Goal: Navigation & Orientation: Find specific page/section

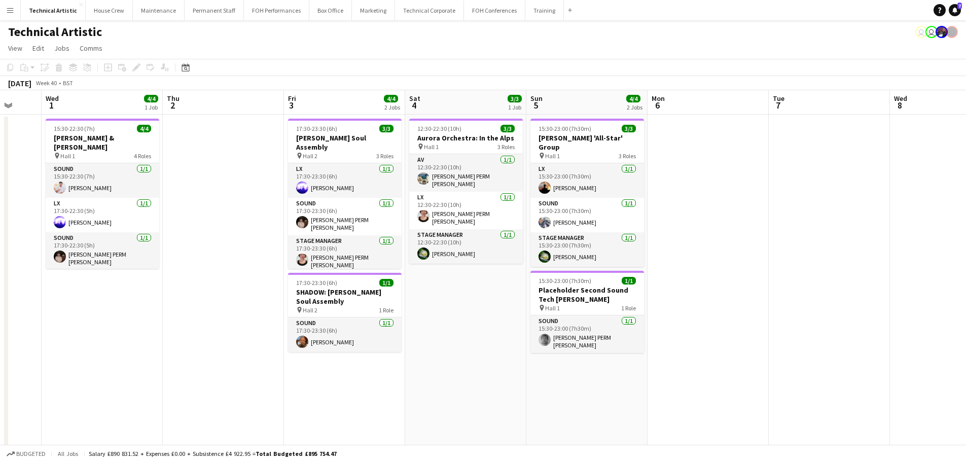
drag, startPoint x: 531, startPoint y: 200, endPoint x: 209, endPoint y: 167, distance: 323.5
click at [209, 167] on app-calendar-viewport "Sun 28 11/11 2 Jobs Mon 29 Tue 30 Wed 1 4/4 1 Job Thu 2 Fri 3 4/4 2 Jobs Sat 4 …" at bounding box center [483, 324] width 966 height 469
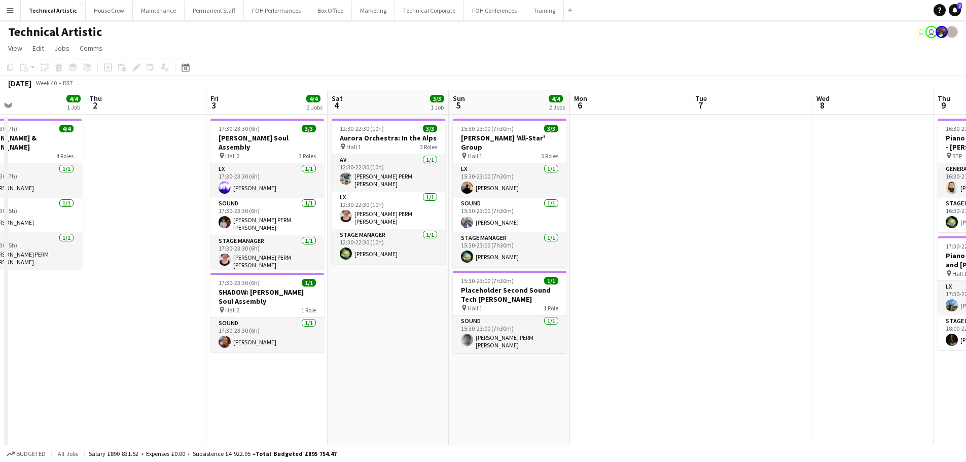
drag, startPoint x: 459, startPoint y: 203, endPoint x: 126, endPoint y: 196, distance: 333.6
click at [125, 196] on app-calendar-viewport "Sun 28 11/11 2 Jobs Mon 29 Tue 30 Wed 1 4/4 1 Job Thu 2 Fri 3 4/4 2 Jobs Sat 4 …" at bounding box center [483, 324] width 966 height 469
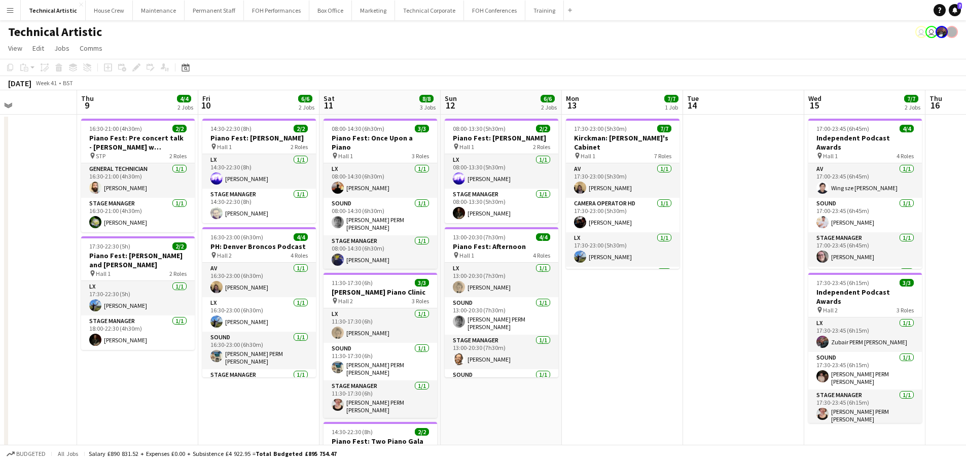
drag, startPoint x: 408, startPoint y: 212, endPoint x: 51, endPoint y: 215, distance: 356.8
click at [51, 215] on app-calendar-viewport "Sun 5 4/4 2 Jobs Mon 6 Tue 7 Wed 8 Thu 9 4/4 2 Jobs Fri 10 6/6 2 Jobs Sat 11 8/…" at bounding box center [483, 342] width 966 height 504
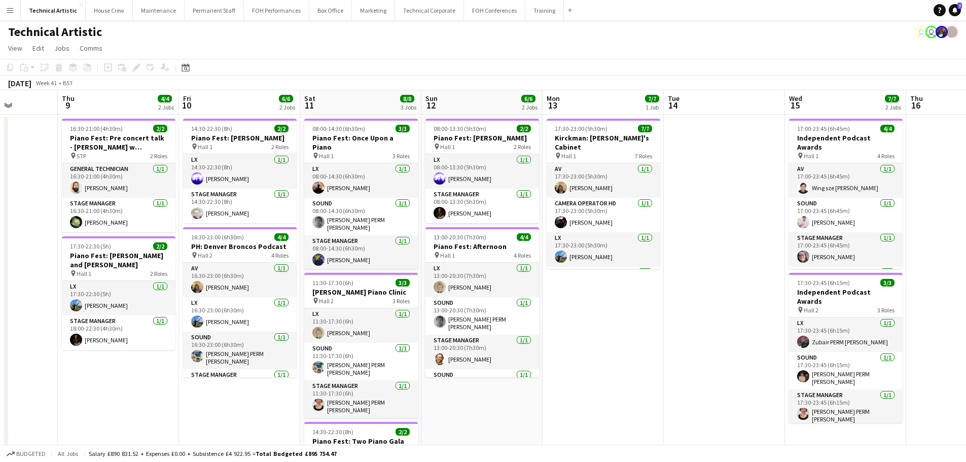
scroll to position [149, 0]
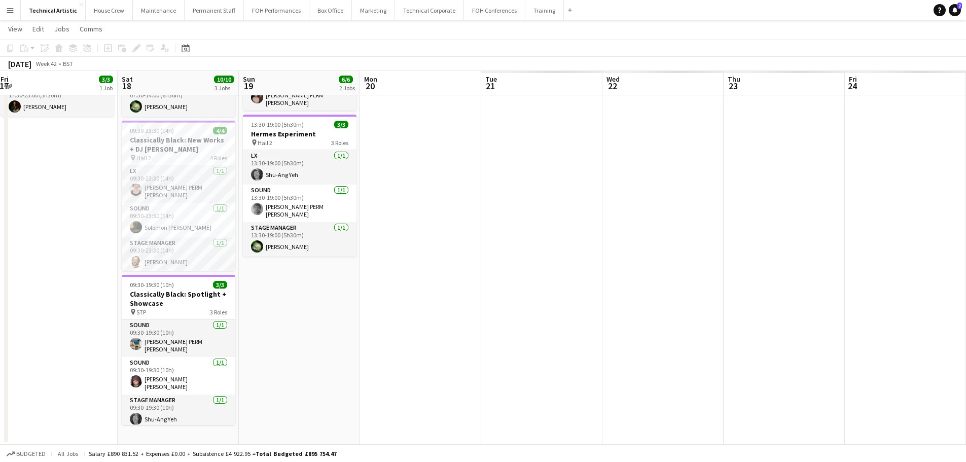
drag, startPoint x: 23, startPoint y: 260, endPoint x: 0, endPoint y: 260, distance: 23.3
click at [0, 260] on app-calendar-viewport "Sat 11 8/8 3 Jobs Sun 12 6/6 2 Jobs Mon 13 7/7 1 Job Tue 14 Wed 15 7/7 2 Jobs T…" at bounding box center [483, 168] width 966 height 554
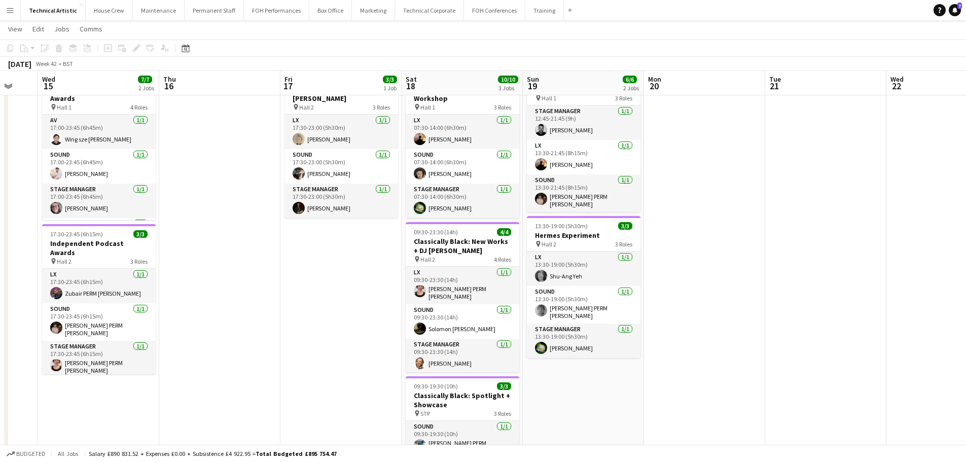
scroll to position [0, 487]
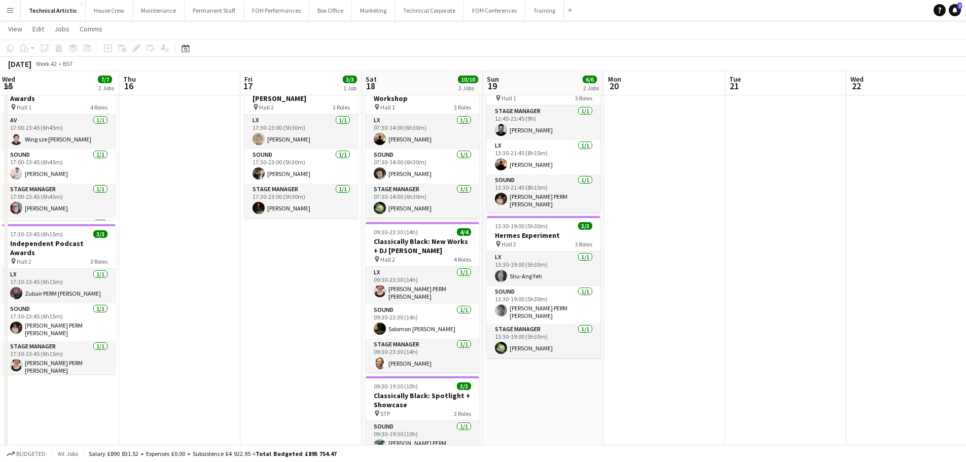
drag, startPoint x: 281, startPoint y: 279, endPoint x: 268, endPoint y: 279, distance: 12.7
click at [268, 279] on app-calendar-viewport "Sat 11 8/8 3 Jobs Sun 12 6/6 2 Jobs Mon 13 7/7 1 Job Tue 14 Wed 15 7/7 2 Jobs T…" at bounding box center [483, 269] width 966 height 554
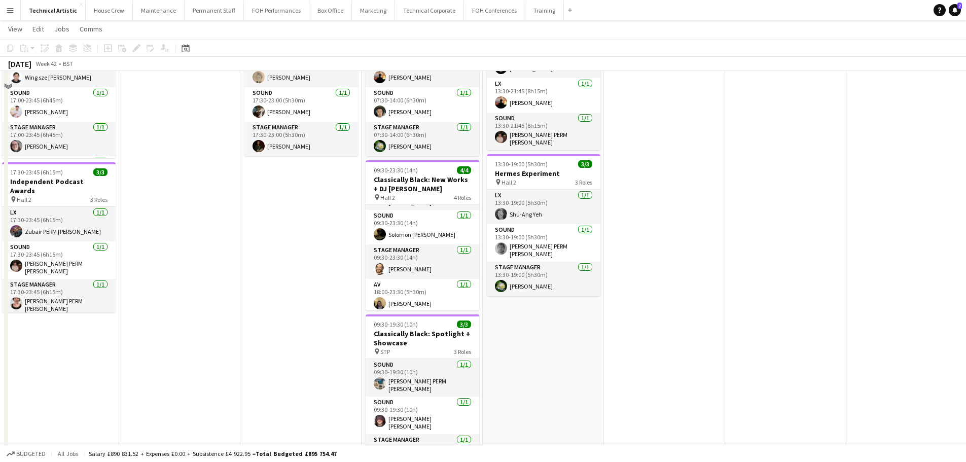
scroll to position [149, 0]
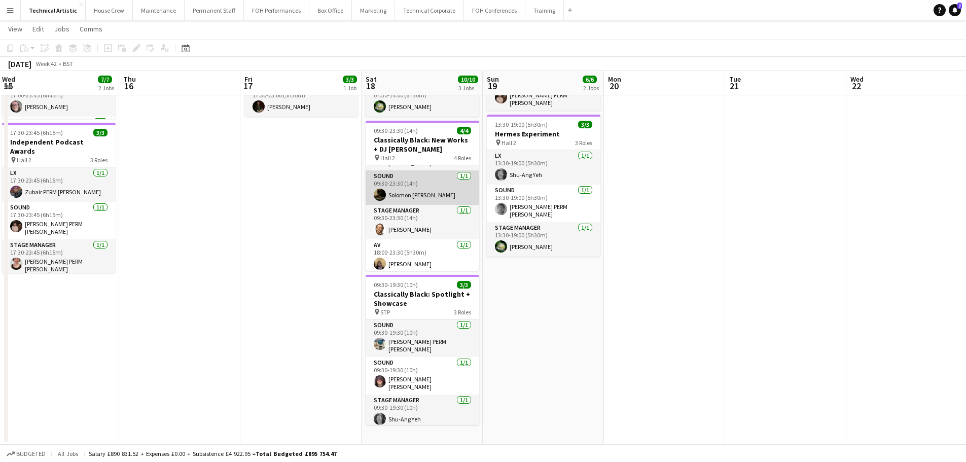
click at [410, 195] on app-card-role "Sound [DATE] 09:30-23:30 (14h) [PERSON_NAME] [PERSON_NAME]" at bounding box center [422, 187] width 114 height 34
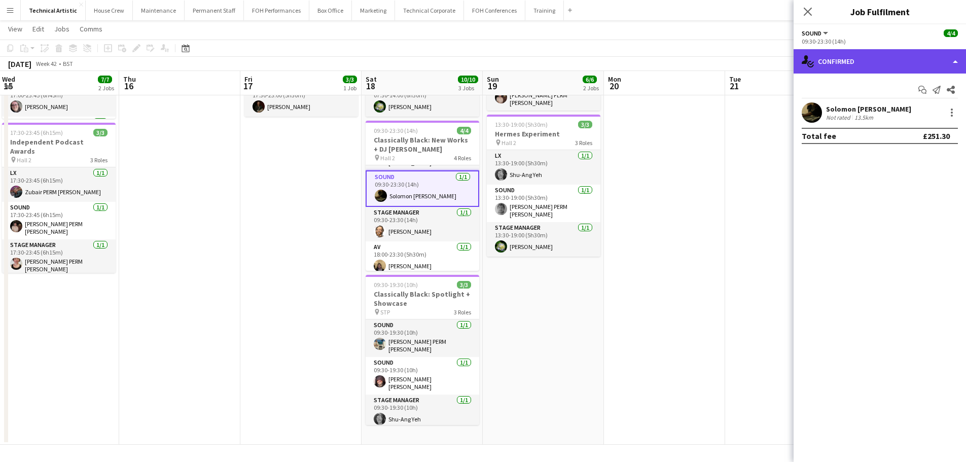
click at [918, 59] on div "single-neutral-actions-check-2 Confirmed" at bounding box center [879, 61] width 172 height 24
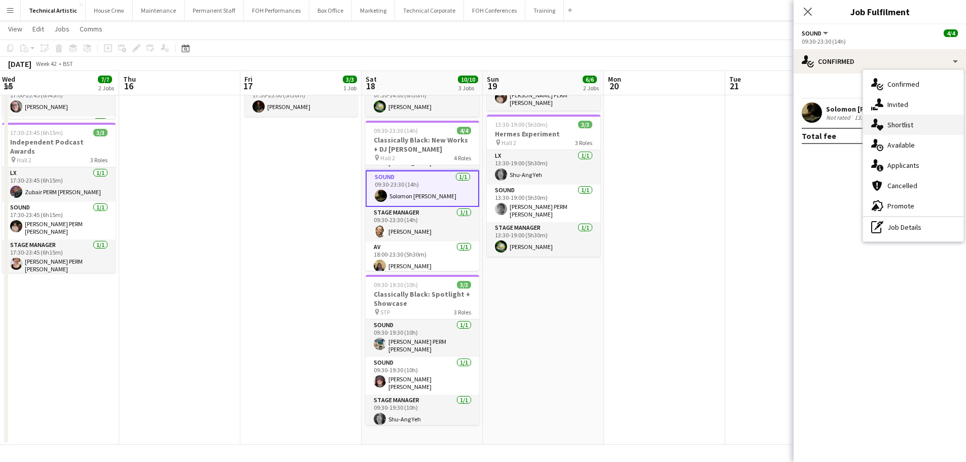
click at [912, 134] on div "single-neutral-actions-heart Shortlist" at bounding box center [913, 125] width 100 height 20
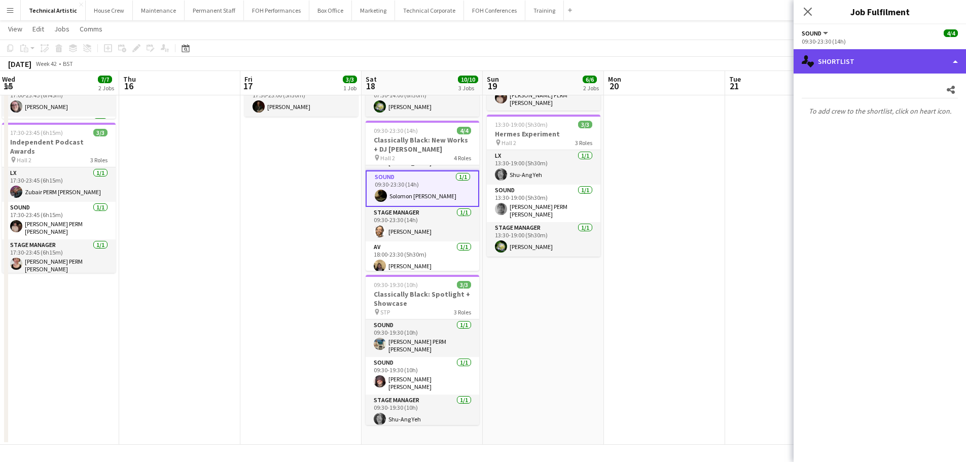
click at [884, 62] on div "single-neutral-actions-heart Shortlist" at bounding box center [879, 61] width 172 height 24
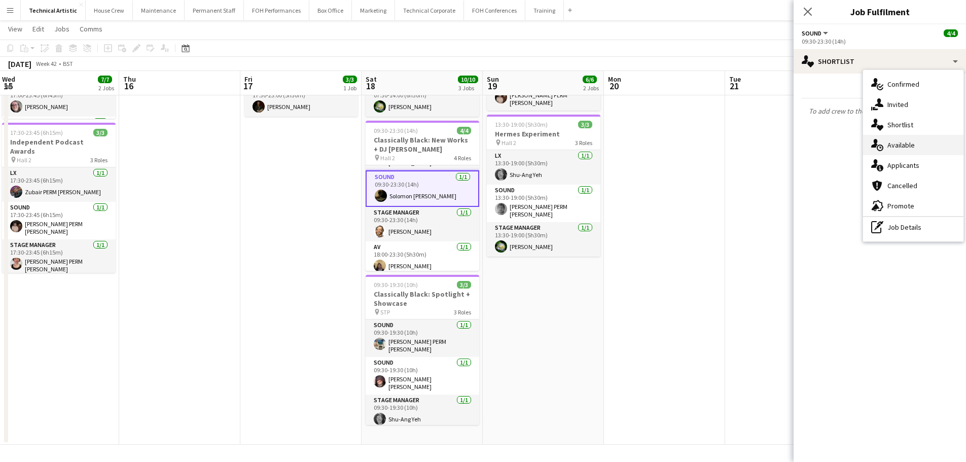
click at [884, 140] on div "single-neutral-actions-upload Available" at bounding box center [913, 145] width 100 height 20
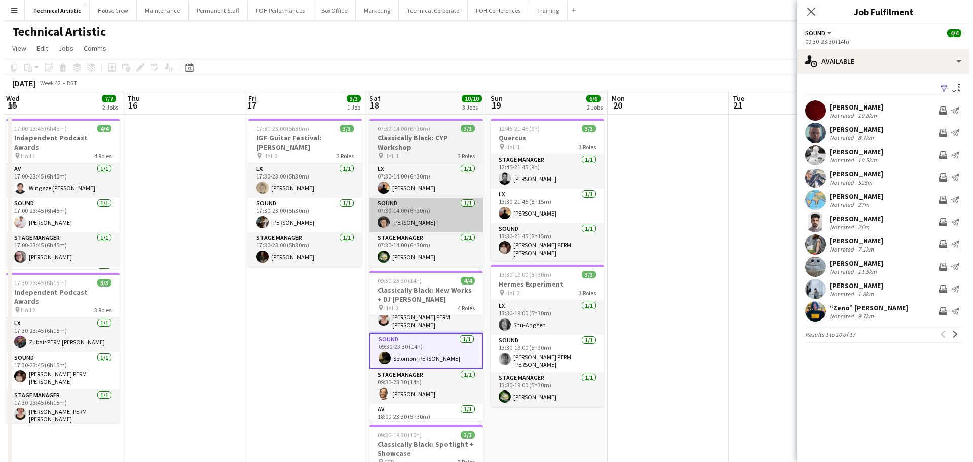
scroll to position [0, 0]
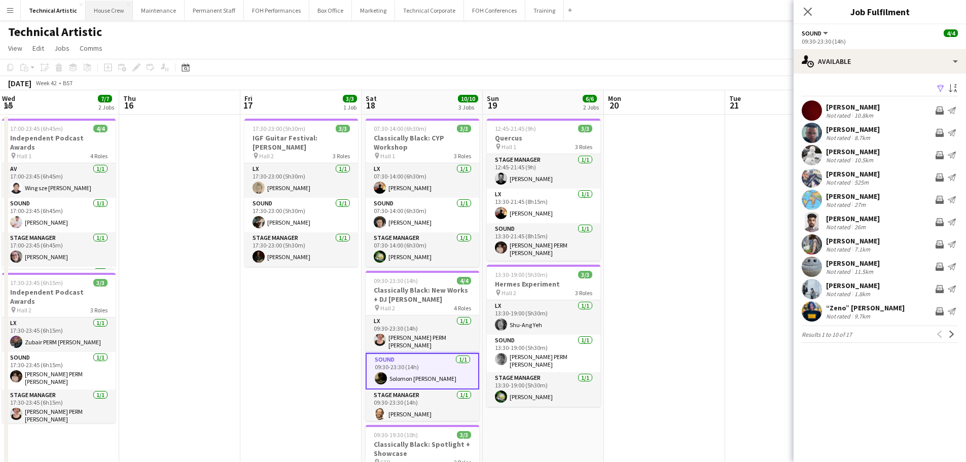
click at [108, 9] on button "House Crew Close" at bounding box center [109, 11] width 47 height 20
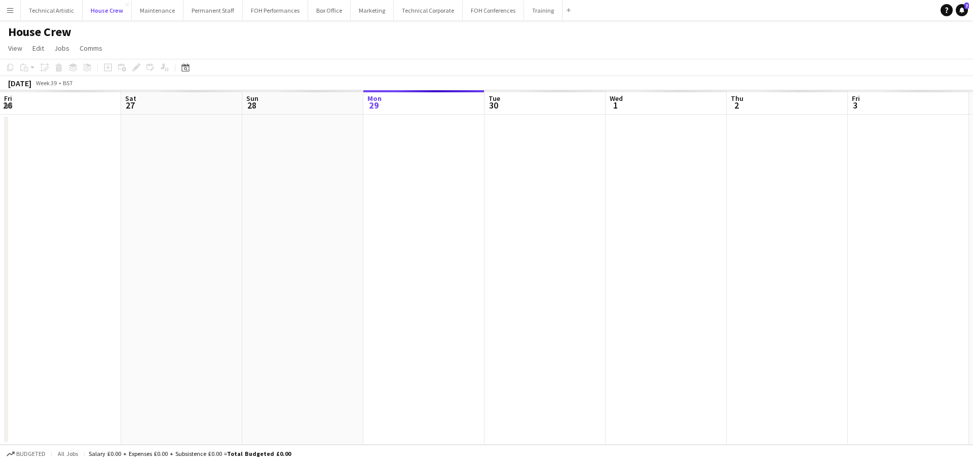
scroll to position [0, 242]
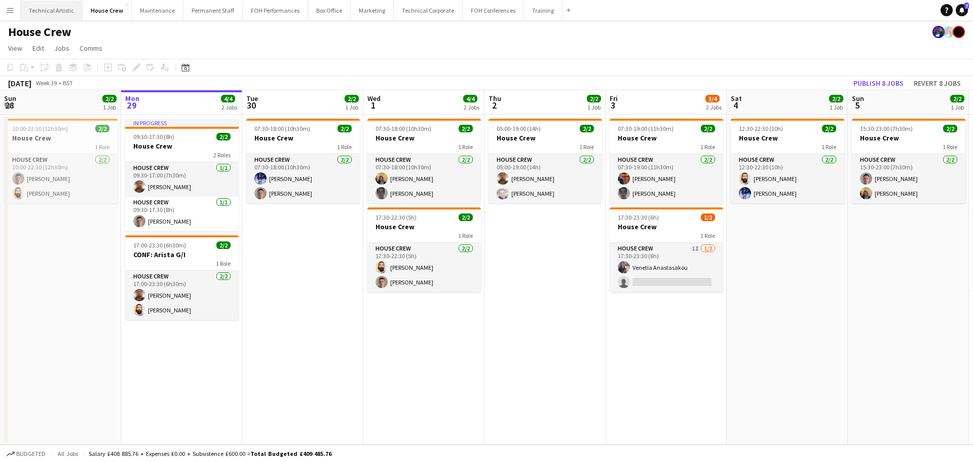
click at [45, 10] on button "Technical Artistic Close" at bounding box center [52, 11] width 62 height 20
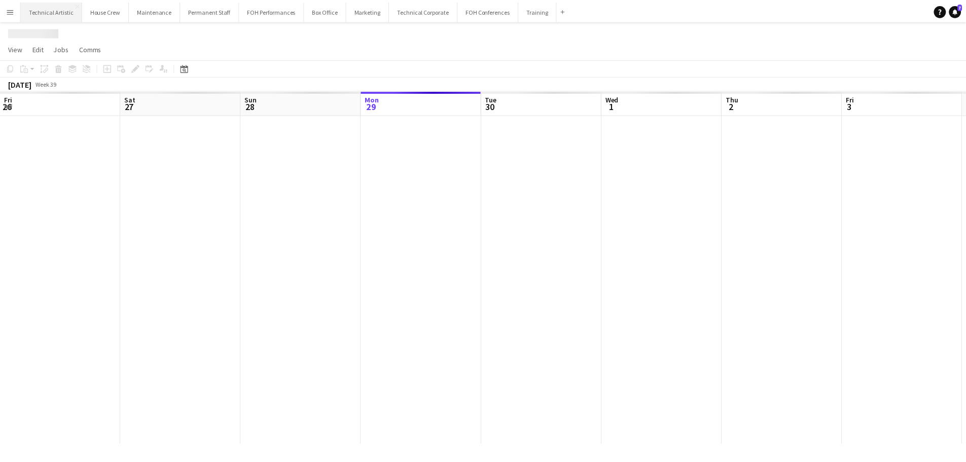
scroll to position [0, 242]
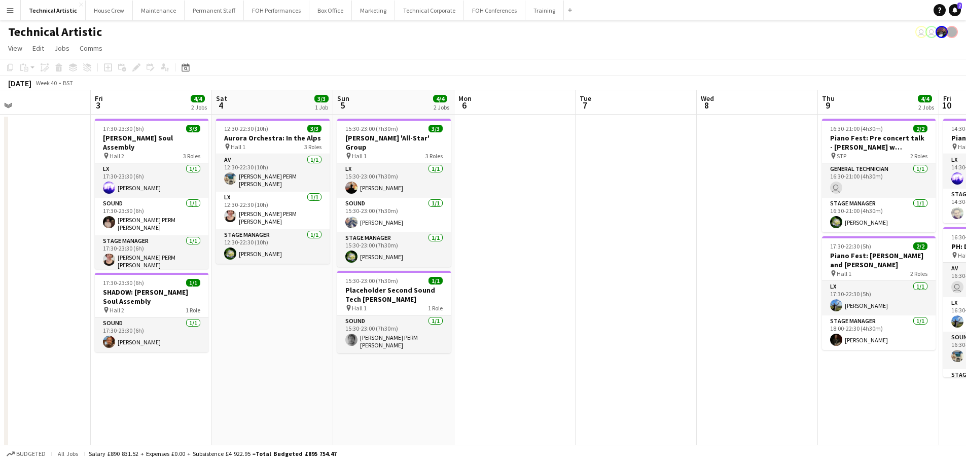
drag, startPoint x: 515, startPoint y: 237, endPoint x: 4, endPoint y: 159, distance: 517.4
click at [4, 159] on app-calendar-viewport "Mon 29 Tue 30 Wed 1 4/4 1 Job Thu 2 Fri 3 4/4 2 Jobs Sat 4 3/3 1 Job Sun 5 4/4 …" at bounding box center [483, 268] width 966 height 357
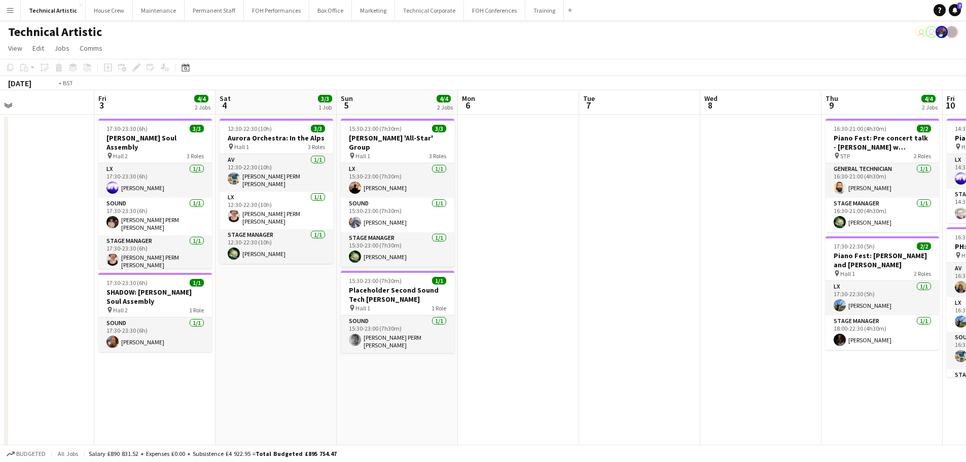
scroll to position [0, 246]
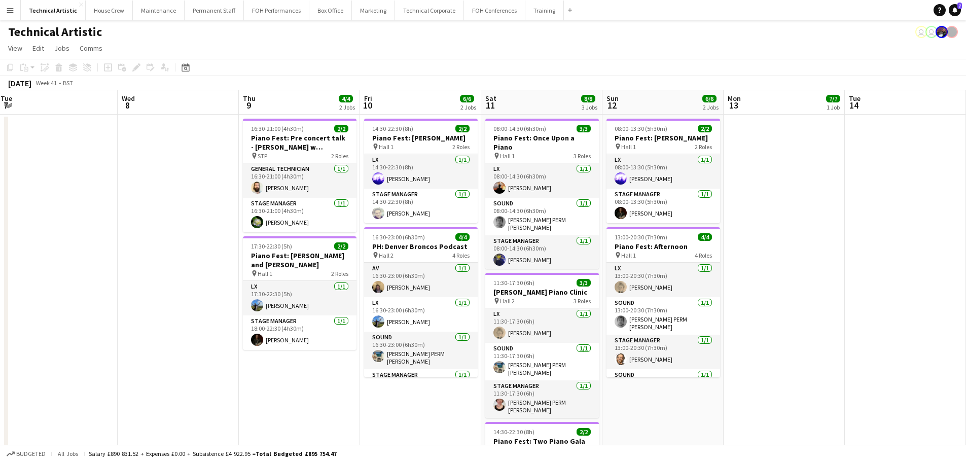
drag, startPoint x: 163, startPoint y: 116, endPoint x: 3, endPoint y: 73, distance: 165.4
click at [0, 72] on app-calendar "Copy Paste Paste Ctrl+V Paste with crew Ctrl+Shift+V Paste linked Job [GEOGRAPH…" at bounding box center [483, 309] width 966 height 500
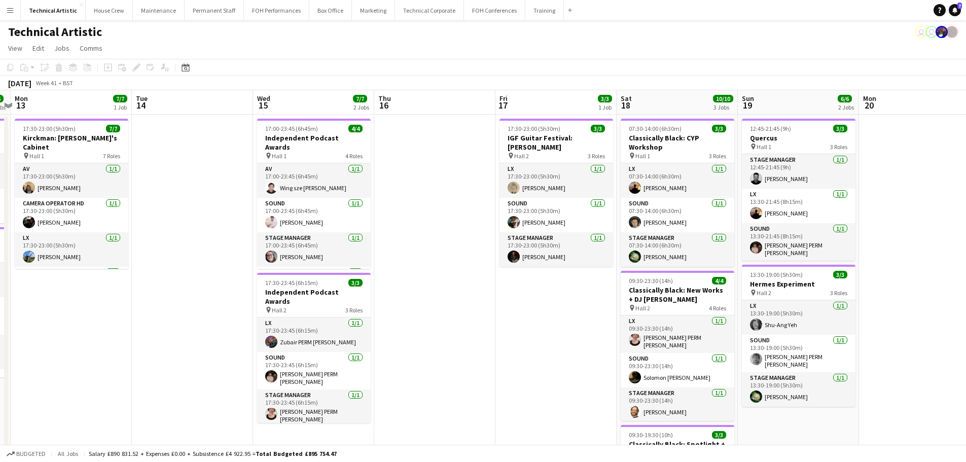
drag, startPoint x: 713, startPoint y: 209, endPoint x: 80, endPoint y: 110, distance: 640.7
click at [12, 107] on app-calendar-viewport "Fri 10 6/6 2 Jobs Sat 11 8/8 3 Jobs Sun 12 6/6 2 Jobs Mon 13 7/7 1 Job Tue 14 W…" at bounding box center [483, 342] width 966 height 504
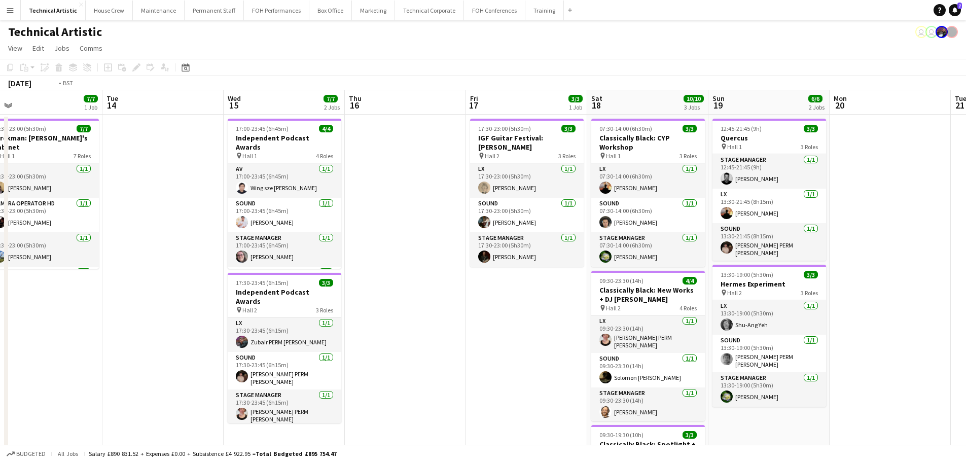
drag, startPoint x: 435, startPoint y: 196, endPoint x: 297, endPoint y: 183, distance: 139.5
click at [298, 182] on app-calendar-viewport "Fri 10 6/6 2 Jobs Sat 11 8/8 3 Jobs Sun 12 6/6 2 Jobs Mon 13 7/7 1 Job Tue 14 W…" at bounding box center [483, 342] width 966 height 504
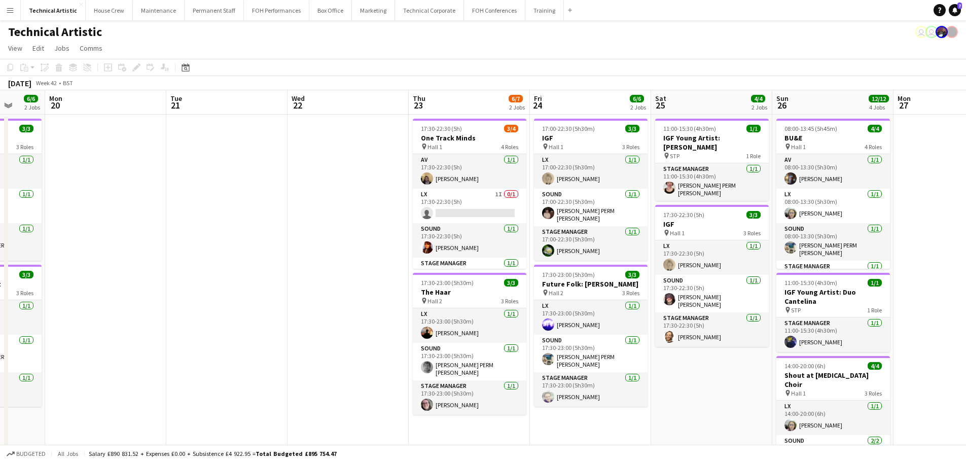
scroll to position [0, 249]
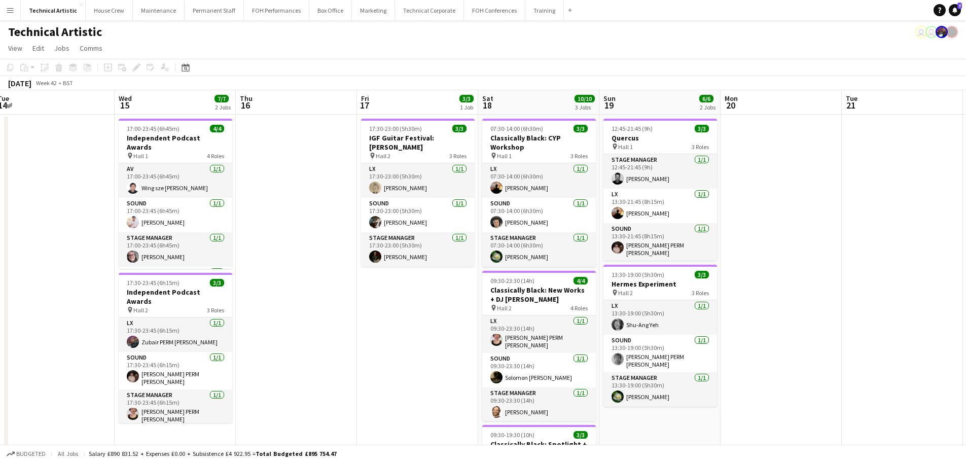
drag, startPoint x: 704, startPoint y: 245, endPoint x: 893, endPoint y: 202, distance: 193.9
click at [893, 202] on app-calendar-viewport "Sun 12 6/6 2 Jobs Mon 13 7/7 1 Job Tue 14 Wed 15 7/7 2 Jobs Thu 16 Fri 17 3/3 1…" at bounding box center [483, 380] width 966 height 580
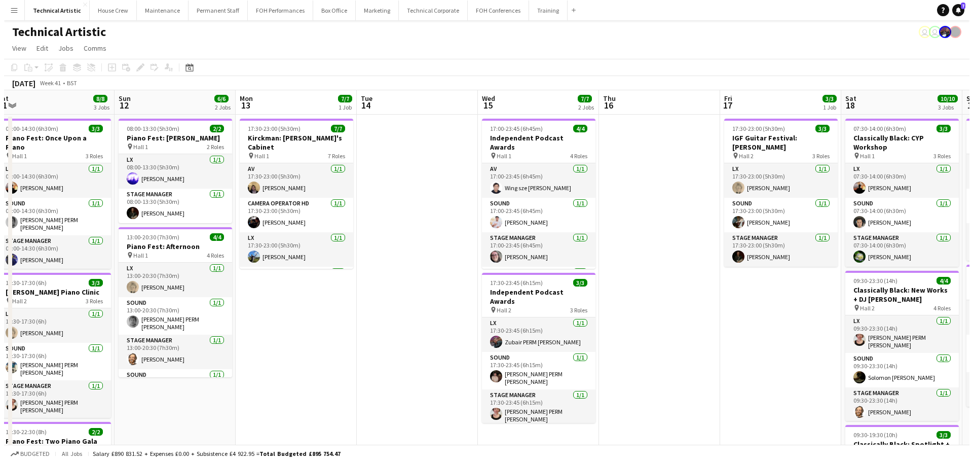
scroll to position [0, 247]
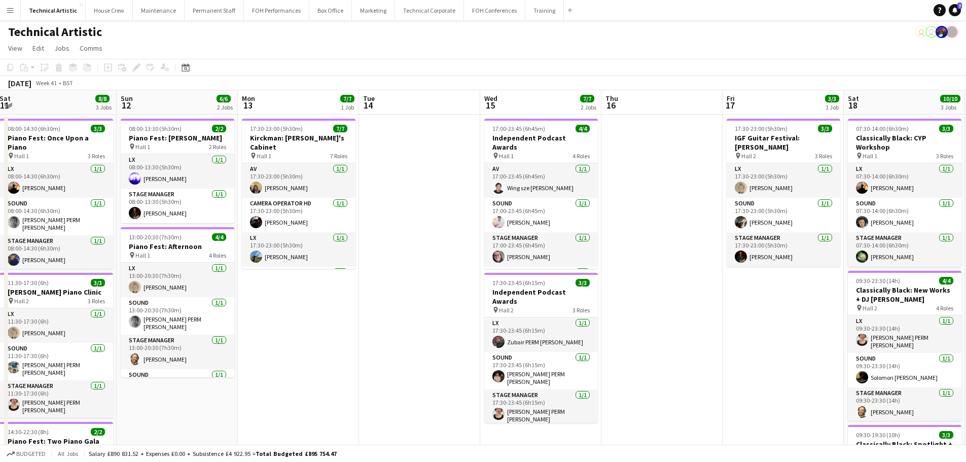
drag, startPoint x: 317, startPoint y: 227, endPoint x: 683, endPoint y: 227, distance: 365.4
click at [683, 227] on app-calendar-viewport "Thu 9 4/4 2 Jobs Fri 10 6/6 2 Jobs Sat 11 8/8 3 Jobs Sun 12 6/6 2 Jobs Mon 13 7…" at bounding box center [483, 380] width 966 height 580
click at [399, 11] on button "Technical Corporate Close" at bounding box center [429, 11] width 69 height 20
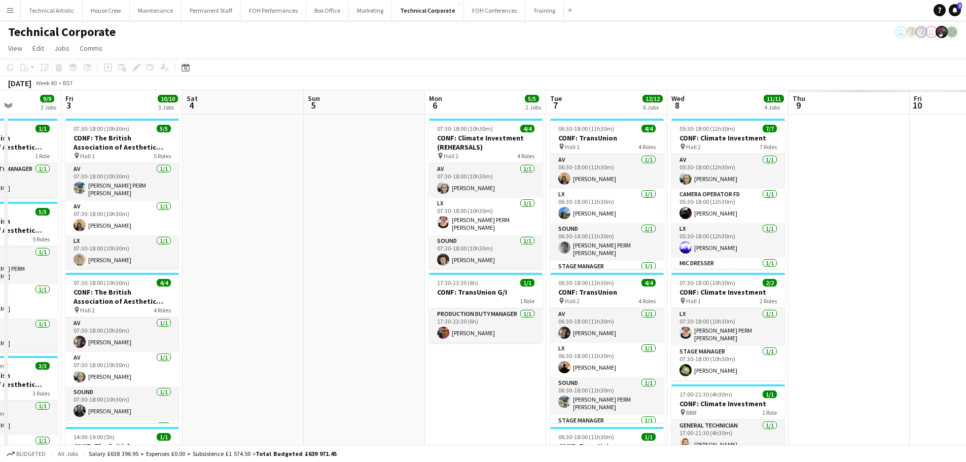
drag, startPoint x: 543, startPoint y: 219, endPoint x: 20, endPoint y: 198, distance: 524.0
click at [0, 199] on app-calendar-viewport "Mon 29 1/1 1 Job Tue 30 9/9 3 Jobs Wed 1 9/9 4 Jobs Thu 2 9/9 3 Jobs Fri 3 10/1…" at bounding box center [483, 420] width 966 height 661
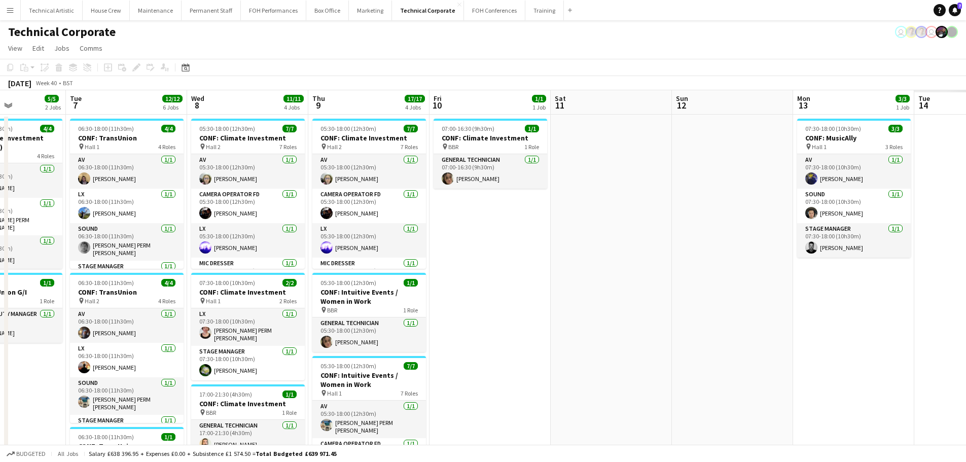
drag, startPoint x: 598, startPoint y: 198, endPoint x: 0, endPoint y: 208, distance: 598.2
click at [0, 208] on app-calendar-viewport "Thu 2 9/9 3 Jobs Fri 3 10/10 3 Jobs Sat 4 Sun 5 Mon 6 5/5 2 Jobs Tue 7 12/12 6 …" at bounding box center [483, 420] width 966 height 661
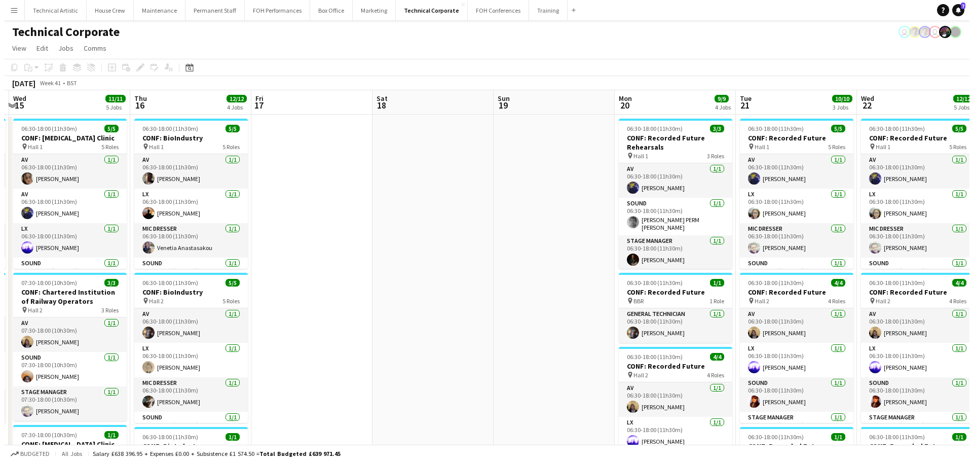
scroll to position [0, 353]
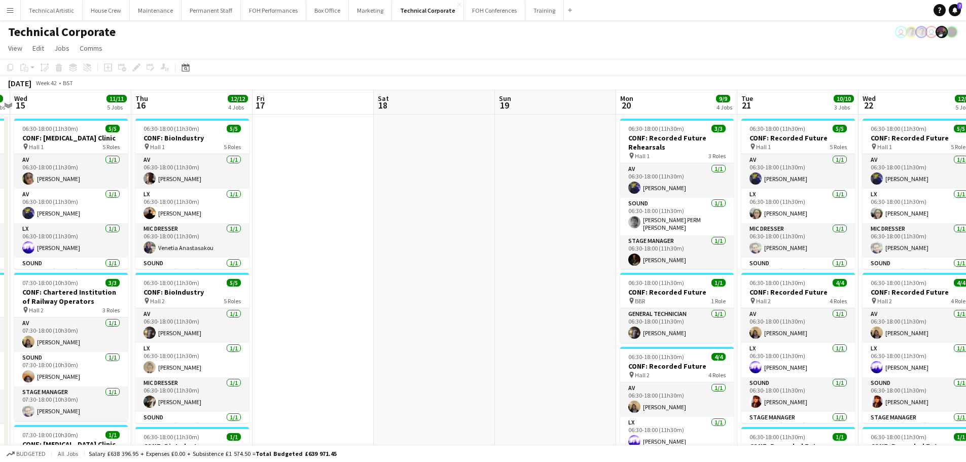
drag, startPoint x: 669, startPoint y: 240, endPoint x: 72, endPoint y: 207, distance: 597.4
click at [72, 207] on app-calendar-viewport "Sun 12 Mon 13 3/3 1 Job Tue 14 8/8 2 Jobs Wed 15 11/11 5 Jobs Thu 16 12/12 4 Jo…" at bounding box center [483, 420] width 966 height 661
click at [50, 13] on button "Technical Artistic Close" at bounding box center [52, 11] width 62 height 20
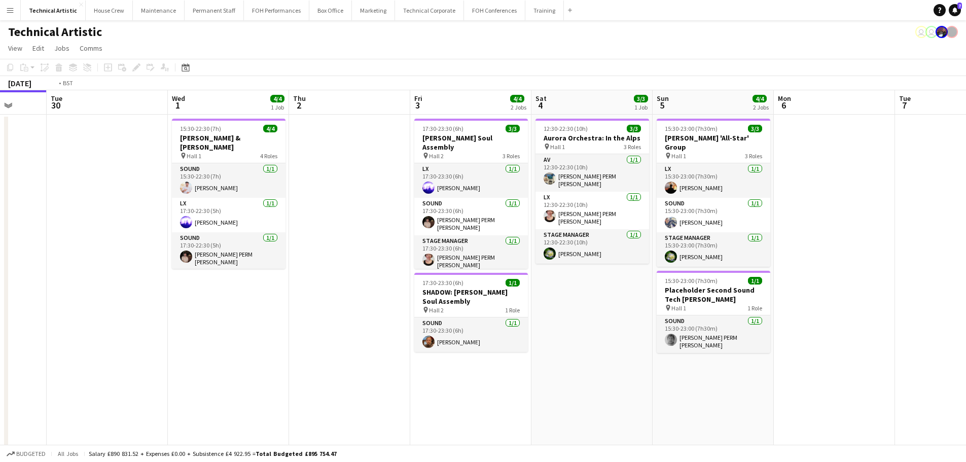
drag, startPoint x: 542, startPoint y: 218, endPoint x: 0, endPoint y: 178, distance: 543.3
click at [0, 178] on app-calendar-viewport "Fri 26 6/6 3 Jobs Sat 27 8/8 2 Jobs Sun 28 11/11 2 Jobs Mon 29 Tue 30 Wed 1 4/4…" at bounding box center [483, 268] width 966 height 357
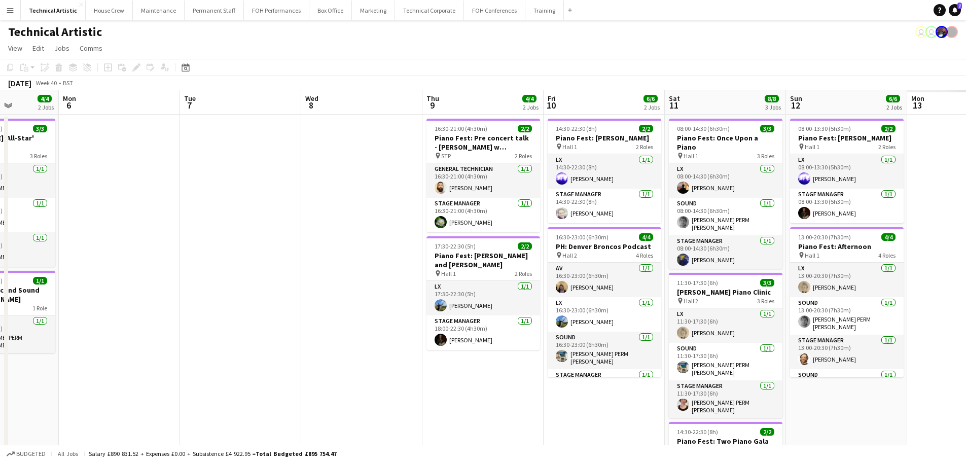
drag, startPoint x: 223, startPoint y: 141, endPoint x: 1, endPoint y: 145, distance: 221.5
click at [0, 145] on app-calendar-viewport "Fri 3 4/4 2 Jobs Sat 4 3/3 1 Job Sun 5 4/4 2 Jobs Mon 6 Tue 7 Wed 8 Thu 9 4/4 2…" at bounding box center [483, 324] width 966 height 469
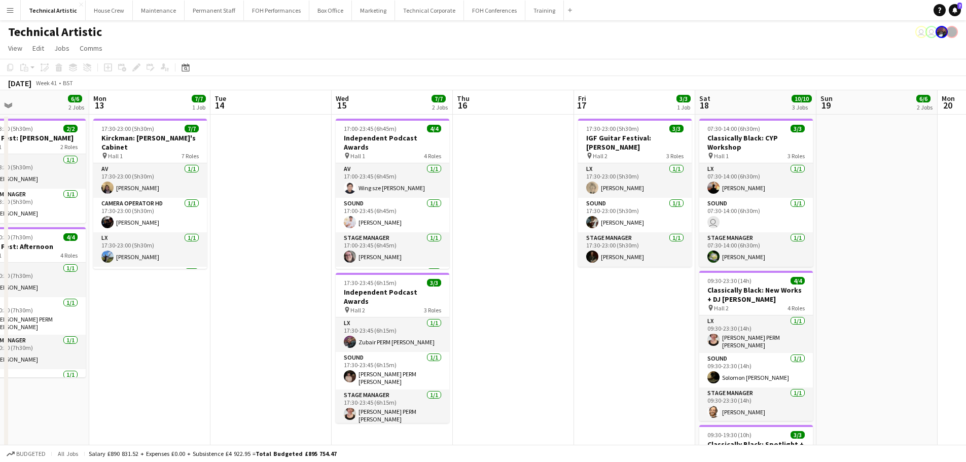
drag, startPoint x: 461, startPoint y: 177, endPoint x: 44, endPoint y: 139, distance: 418.4
click at [44, 139] on app-calendar-viewport "Wed 8 Thu 9 4/4 2 Jobs Fri 10 6/6 2 Jobs Sat 11 8/8 3 Jobs Sun 12 6/6 2 Jobs Mo…" at bounding box center [483, 342] width 966 height 504
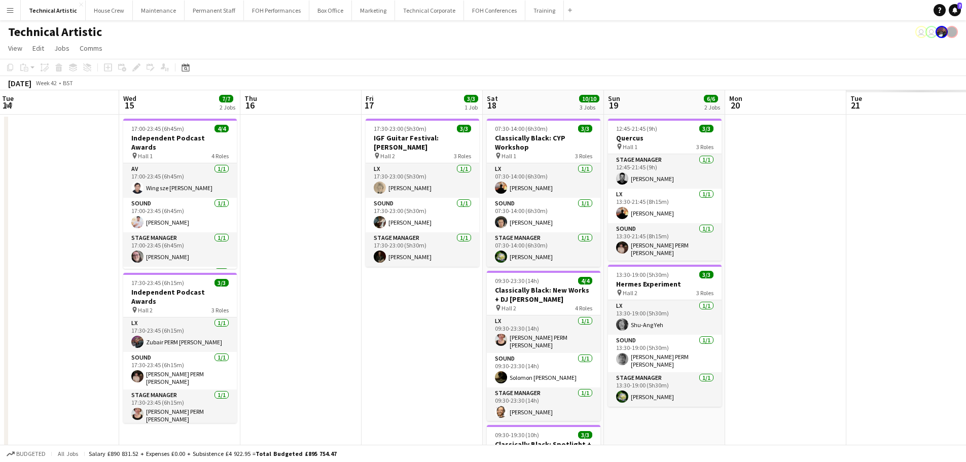
scroll to position [0, 294]
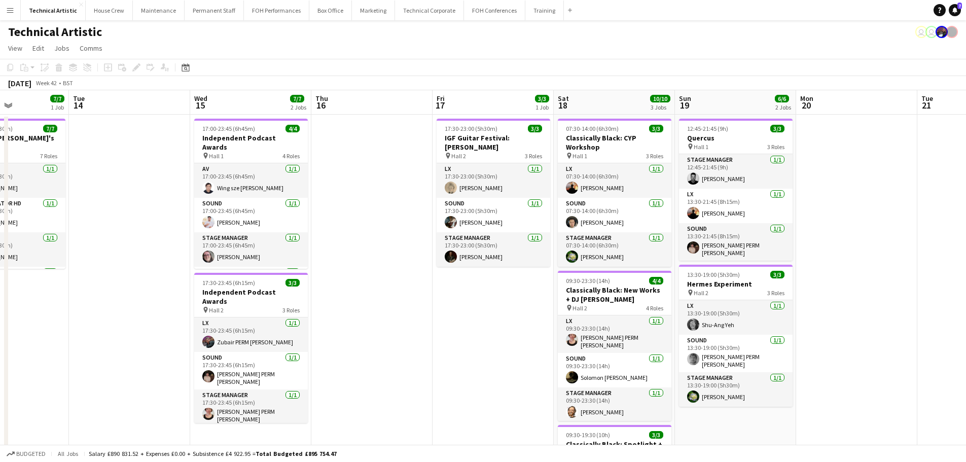
click at [157, 186] on app-calendar-viewport "Sat 11 8/8 3 Jobs Sun 12 6/6 2 Jobs Mon 13 7/7 1 Job Tue 14 Wed 15 7/7 2 Jobs T…" at bounding box center [483, 342] width 966 height 504
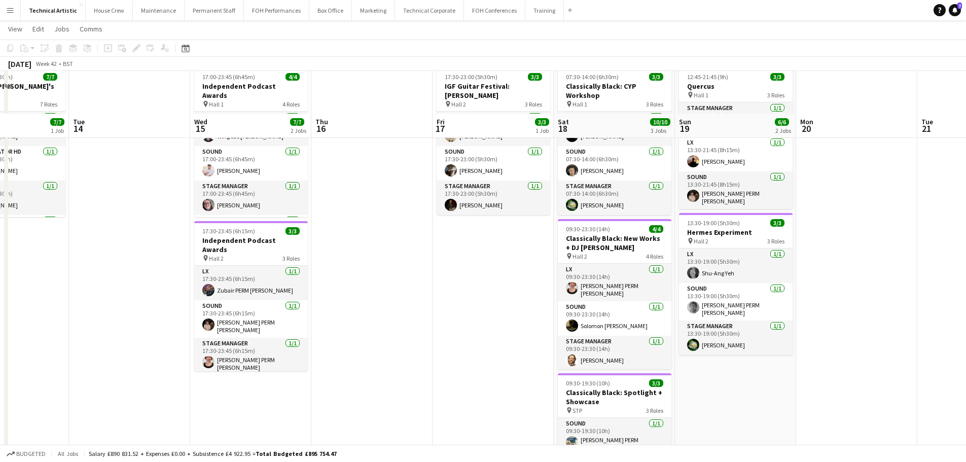
scroll to position [0, 0]
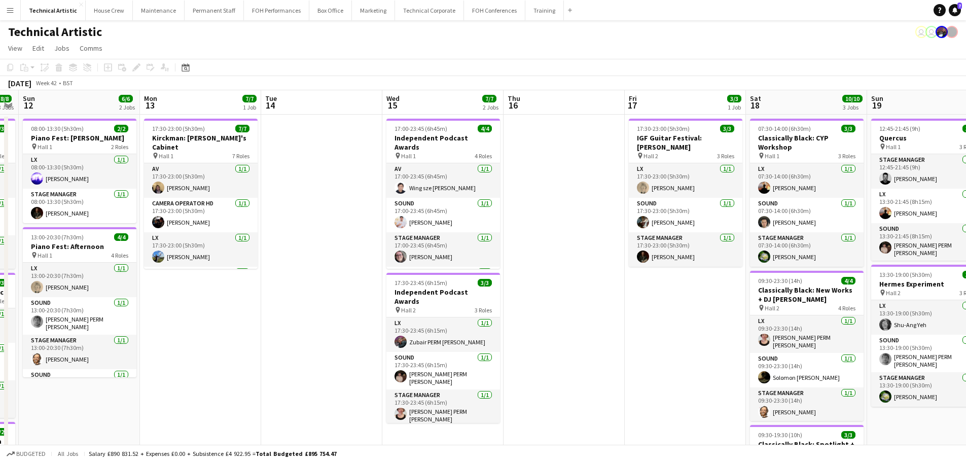
drag, startPoint x: 367, startPoint y: 303, endPoint x: 557, endPoint y: 302, distance: 190.1
click at [558, 302] on app-calendar-viewport "Fri 10 6/6 2 Jobs Sat 11 8/8 3 Jobs Sun 12 6/6 2 Jobs Mon 13 7/7 1 Job Tue 14 W…" at bounding box center [483, 342] width 966 height 504
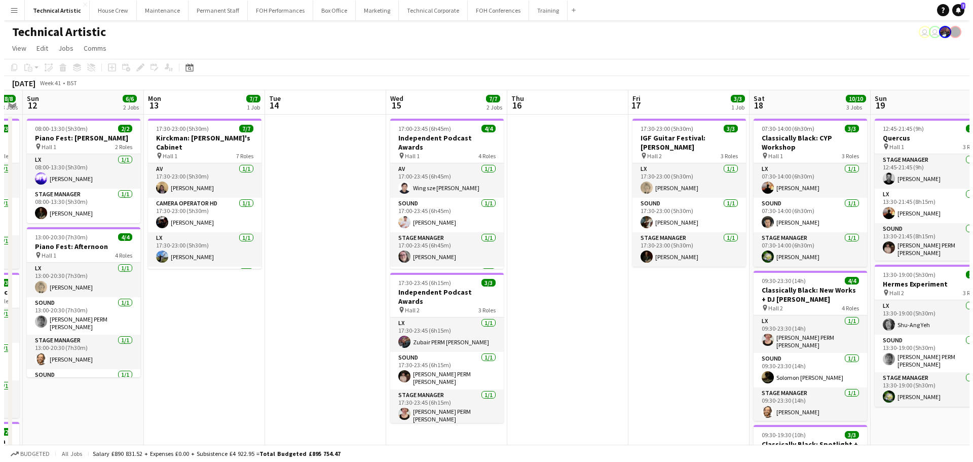
scroll to position [0, 225]
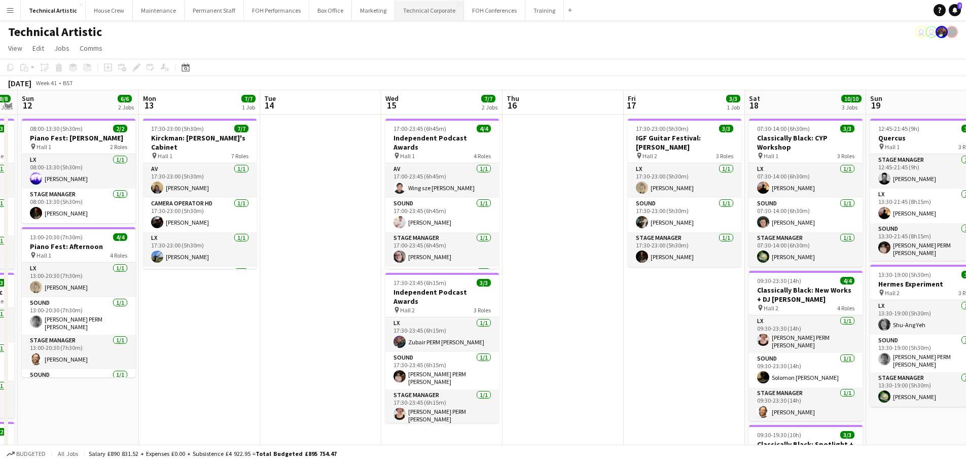
click at [404, 17] on button "Technical Corporate Close" at bounding box center [429, 11] width 69 height 20
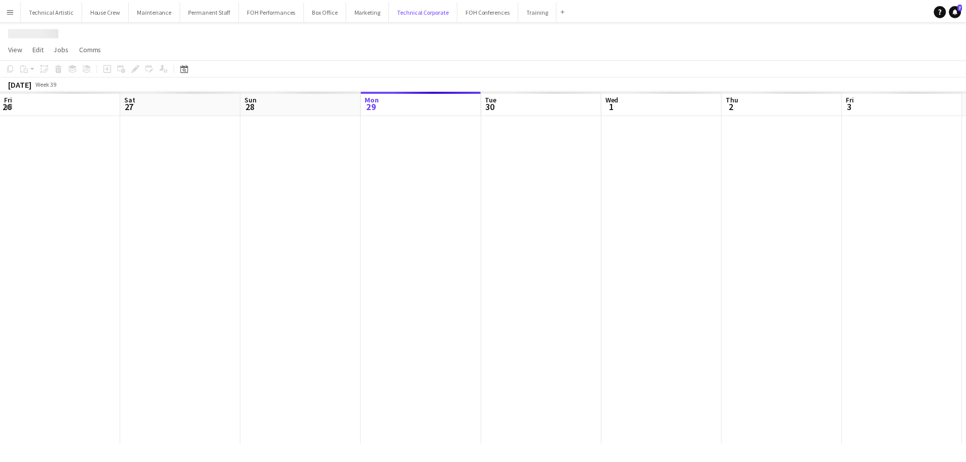
scroll to position [0, 242]
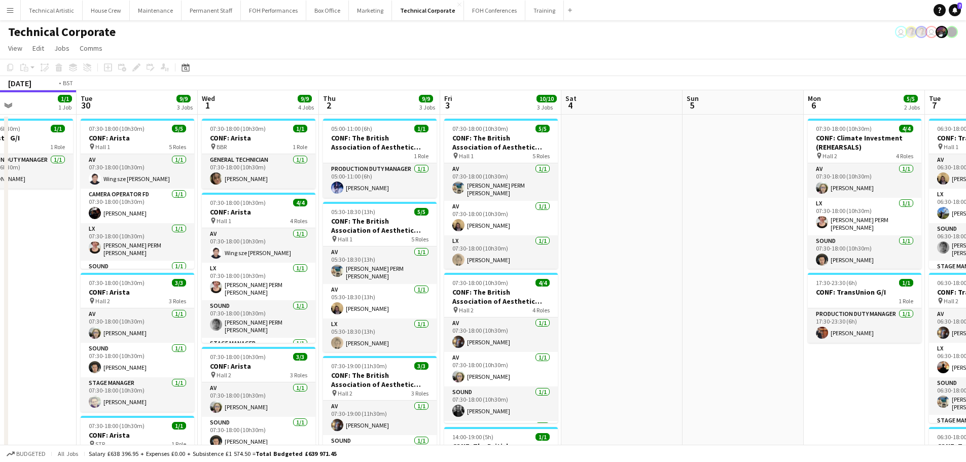
drag, startPoint x: 460, startPoint y: 170, endPoint x: 19, endPoint y: 121, distance: 444.2
click at [18, 121] on app-calendar-viewport "Fri 26 Sat 27 Sun 28 Mon 29 1/1 1 Job Tue 30 9/9 3 Jobs Wed 1 9/9 4 Jobs Thu 2 …" at bounding box center [483, 420] width 966 height 661
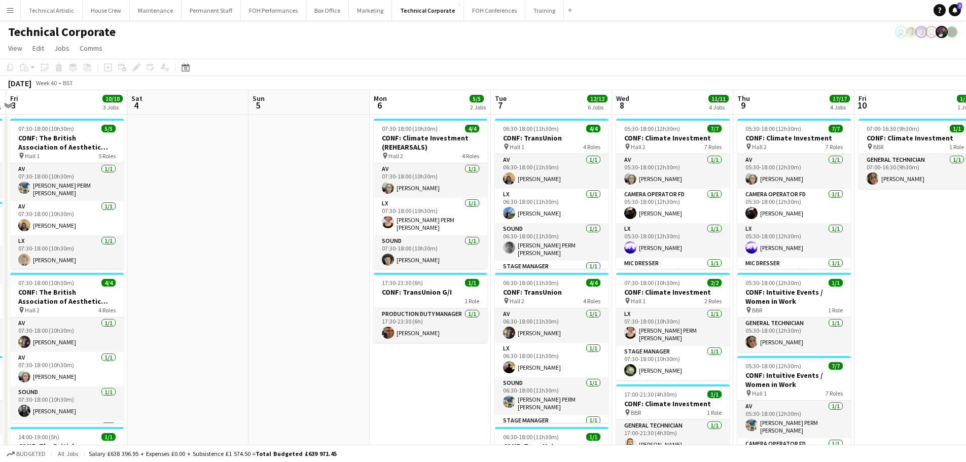
drag, startPoint x: 446, startPoint y: 165, endPoint x: 12, endPoint y: 163, distance: 434.4
click at [12, 163] on app-calendar-viewport "Tue 30 9/9 3 Jobs Wed 1 9/9 4 Jobs Thu 2 9/9 3 Jobs Fri 3 10/10 3 Jobs Sat 4 Su…" at bounding box center [483, 420] width 966 height 661
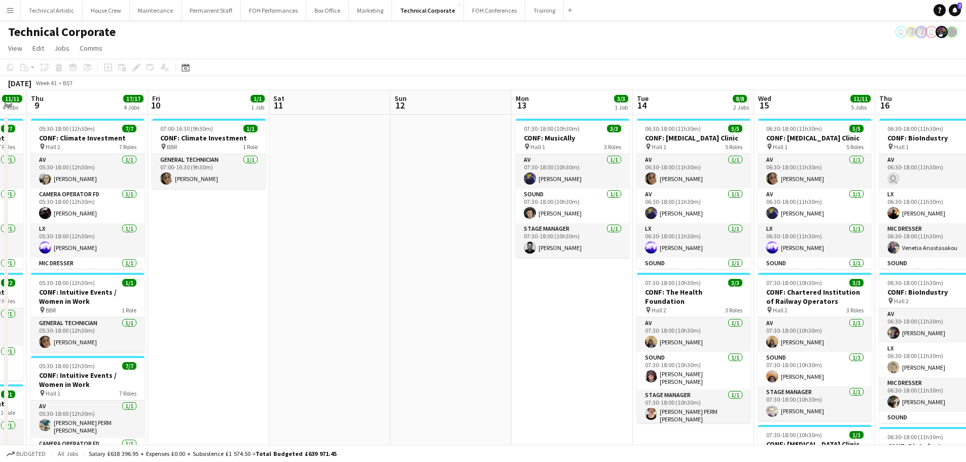
drag, startPoint x: 271, startPoint y: 151, endPoint x: 0, endPoint y: 93, distance: 277.1
click at [0, 93] on app-calendar-viewport "Mon 6 5/5 2 Jobs Tue 7 12/12 6 Jobs Wed 8 11/11 4 Jobs Thu 9 17/17 4 Jobs Fri 1…" at bounding box center [483, 420] width 966 height 661
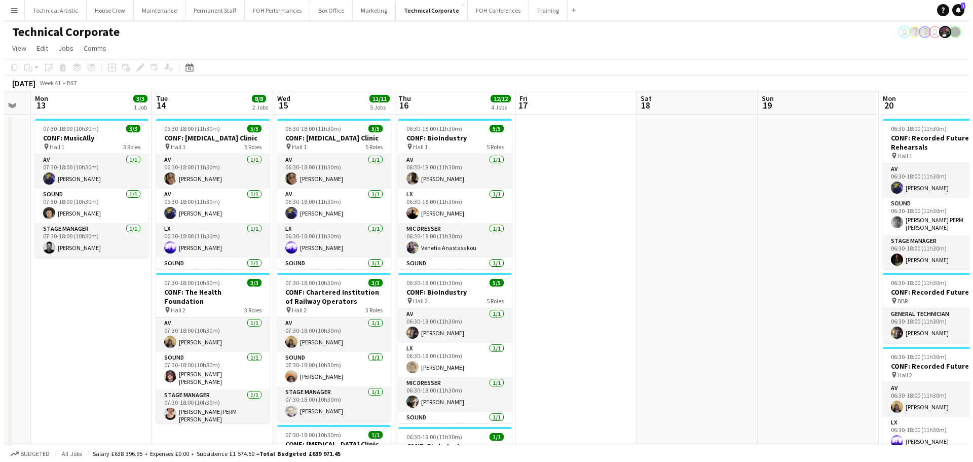
scroll to position [0, 312]
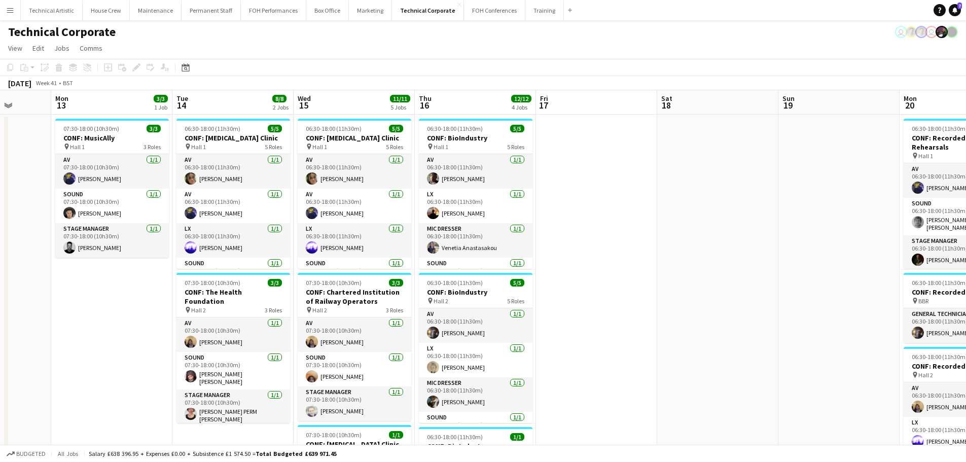
drag, startPoint x: 314, startPoint y: 183, endPoint x: 0, endPoint y: 128, distance: 319.0
click at [0, 128] on app-calendar-viewport "Fri 10 1/1 1 Job Sat 11 Sun 12 Mon 13 3/3 1 Job Tue 14 8/8 2 Jobs Wed 15 11/11 …" at bounding box center [483, 420] width 966 height 661
click at [64, 17] on button "Technical Artistic Close" at bounding box center [52, 11] width 62 height 20
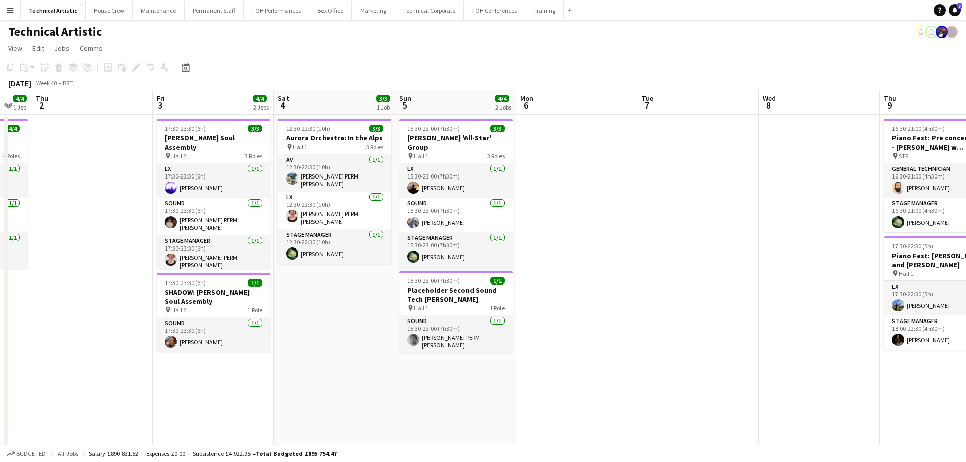
drag, startPoint x: 600, startPoint y: 200, endPoint x: 12, endPoint y: 85, distance: 598.7
click at [12, 85] on app-calendar "Copy Paste Paste Ctrl+V Paste with crew Ctrl+Shift+V Paste linked Job [GEOGRAPH…" at bounding box center [483, 309] width 966 height 500
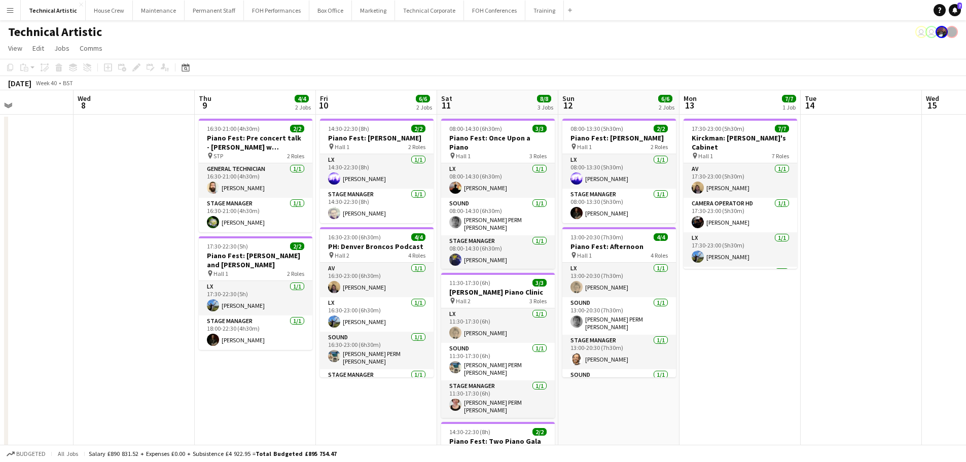
drag, startPoint x: 405, startPoint y: 177, endPoint x: 0, endPoint y: 124, distance: 408.9
click at [0, 124] on app-calendar-viewport "Fri 3 4/4 2 Jobs Sat 4 3/3 1 Job Sun 5 4/4 2 Jobs Mon 6 Tue 7 Wed 8 Thu 9 4/4 2…" at bounding box center [483, 324] width 966 height 469
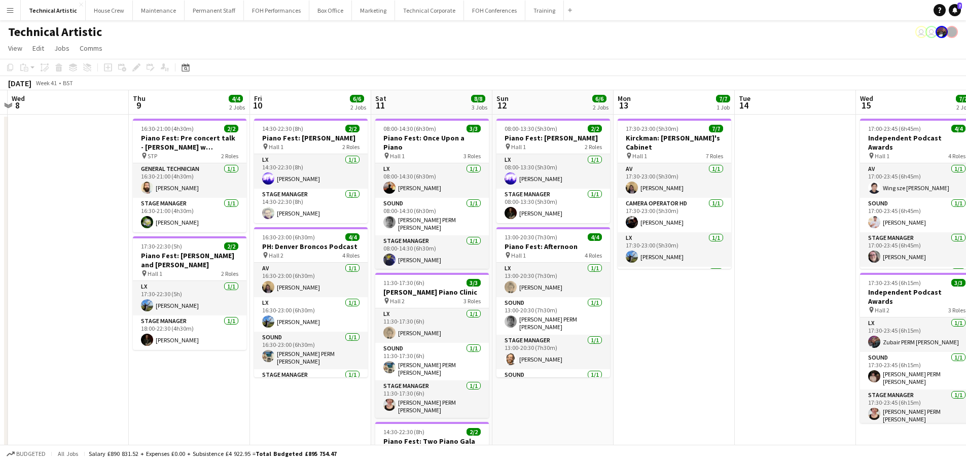
drag, startPoint x: 334, startPoint y: 173, endPoint x: 26, endPoint y: 138, distance: 310.1
click at [26, 138] on app-calendar-viewport "Sun 5 4/4 2 Jobs Mon 6 Tue 7 Wed 8 Thu 9 4/4 2 Jobs Fri 10 6/6 2 Jobs Sat 11 8/…" at bounding box center [483, 324] width 966 height 469
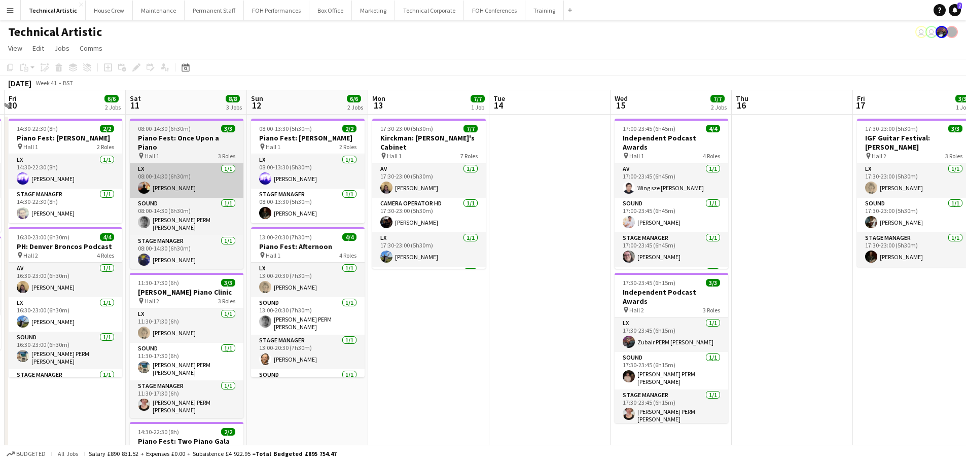
drag, startPoint x: 406, startPoint y: 205, endPoint x: 207, endPoint y: 174, distance: 201.7
click at [160, 181] on app-calendar-viewport "Tue 7 Wed 8 Thu 9 4/4 2 Jobs Fri 10 6/6 2 Jobs Sat 11 8/8 3 Jobs Sun 12 6/6 2 J…" at bounding box center [483, 342] width 966 height 504
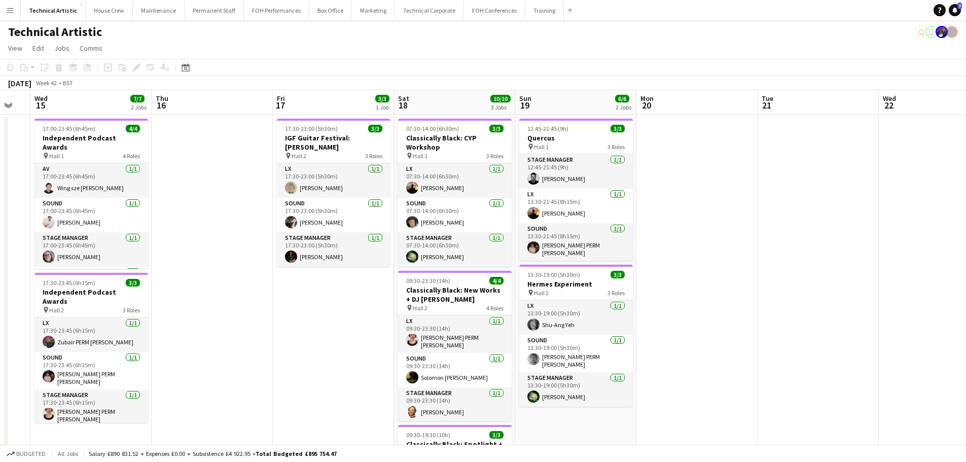
scroll to position [0, 267]
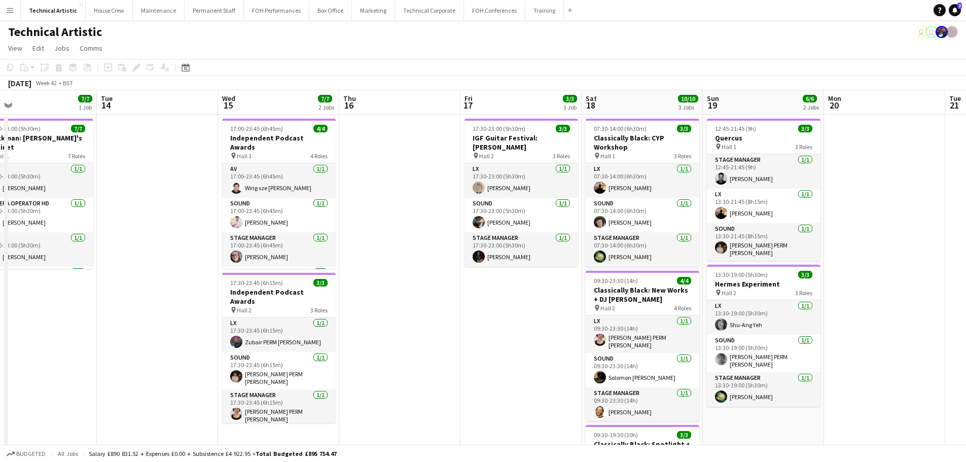
drag, startPoint x: 403, startPoint y: 182, endPoint x: 11, endPoint y: 173, distance: 391.9
click at [11, 173] on app-calendar-viewport "Sat 11 8/8 3 Jobs Sun 12 6/6 2 Jobs Mon 13 7/7 1 Job Tue 14 Wed 15 7/7 2 Jobs T…" at bounding box center [483, 342] width 966 height 504
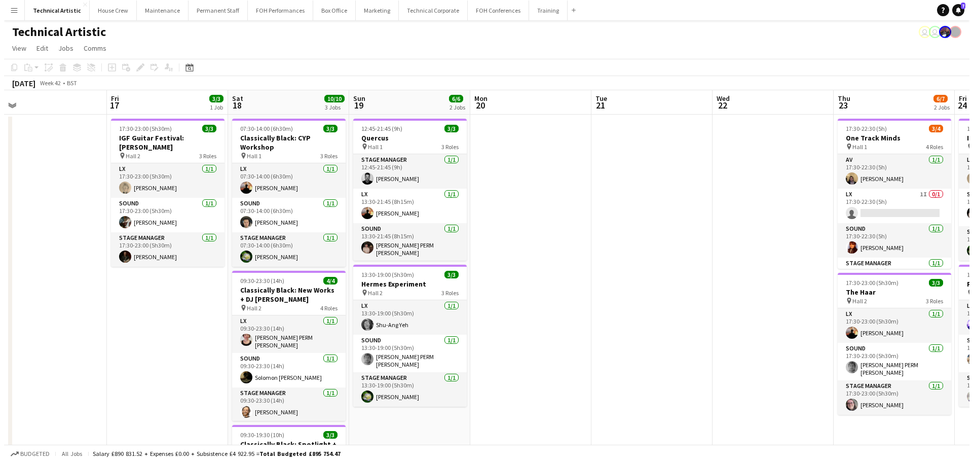
scroll to position [0, 250]
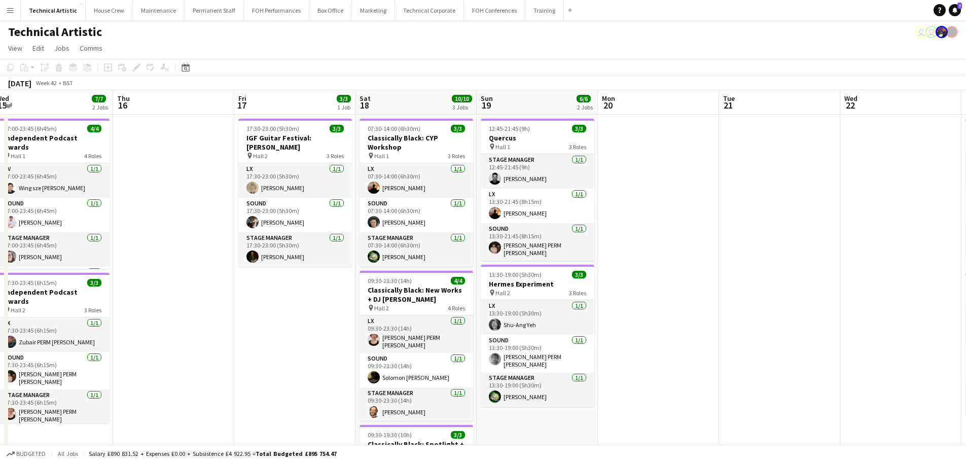
drag, startPoint x: 479, startPoint y: 219, endPoint x: 624, endPoint y: 196, distance: 146.3
click at [624, 196] on app-calendar-viewport "Mon 13 7/7 1 Job Tue 14 Wed 15 7/7 2 Jobs Thu 16 Fri 17 3/3 1 Job Sat 18 10/10 …" at bounding box center [483, 380] width 966 height 580
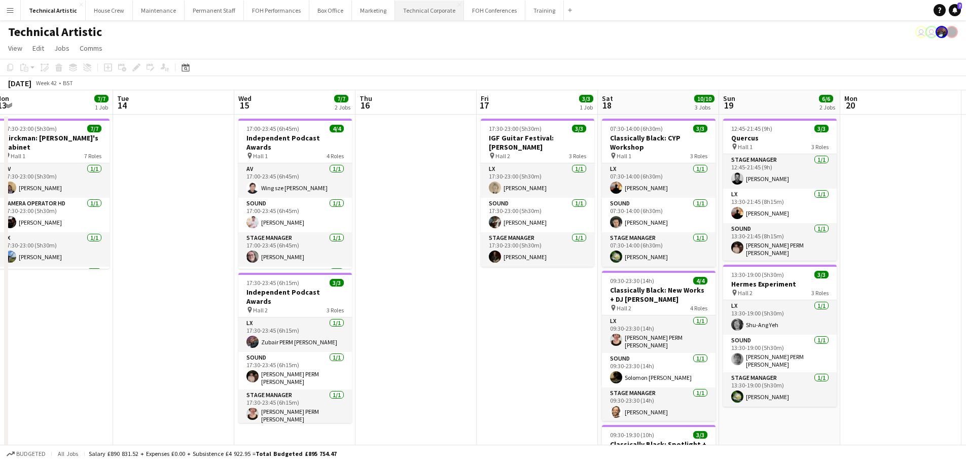
click at [424, 14] on button "Technical Corporate Close" at bounding box center [429, 11] width 69 height 20
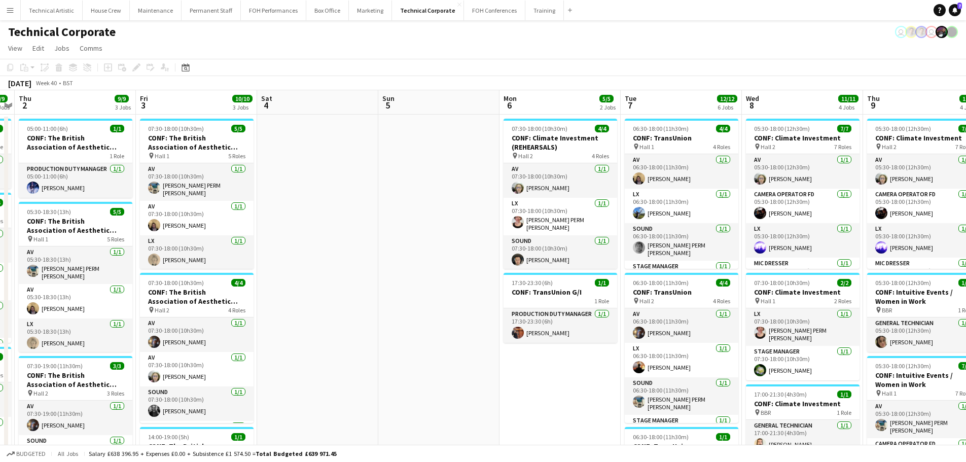
drag, startPoint x: 416, startPoint y: 170, endPoint x: 45, endPoint y: 157, distance: 371.3
click at [45, 157] on app-calendar-viewport "Mon 29 1/1 1 Job Tue 30 9/9 3 Jobs Wed 1 9/9 4 Jobs Thu 2 9/9 3 Jobs Fri 3 10/1…" at bounding box center [483, 420] width 966 height 661
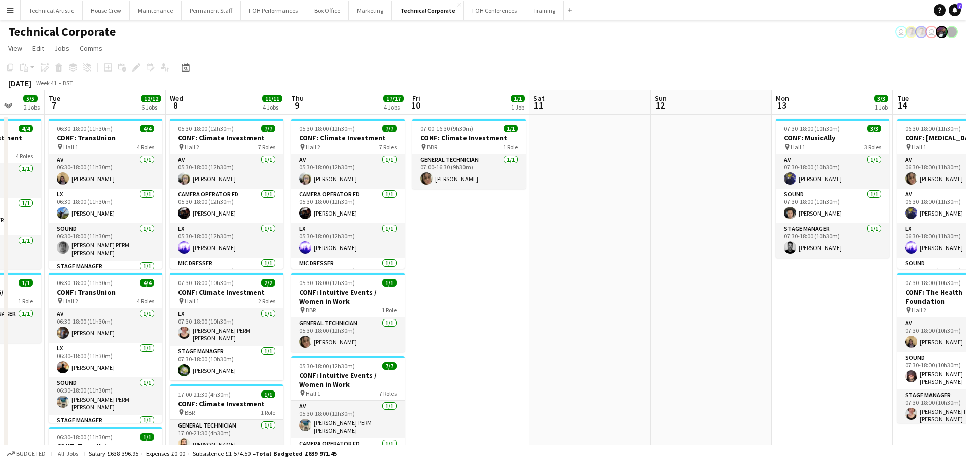
drag, startPoint x: 372, startPoint y: 165, endPoint x: 0, endPoint y: 145, distance: 372.6
click at [0, 145] on app-calendar-viewport "Sat 4 Sun 5 Mon 6 5/5 2 Jobs Tue 7 12/12 6 Jobs Wed 8 11/11 4 Jobs Thu 9 17/17 …" at bounding box center [483, 420] width 966 height 661
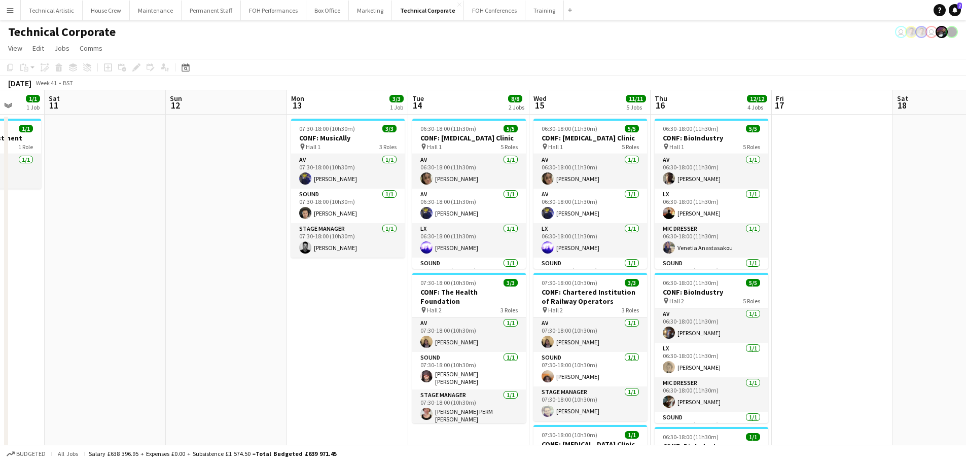
scroll to position [0, 371]
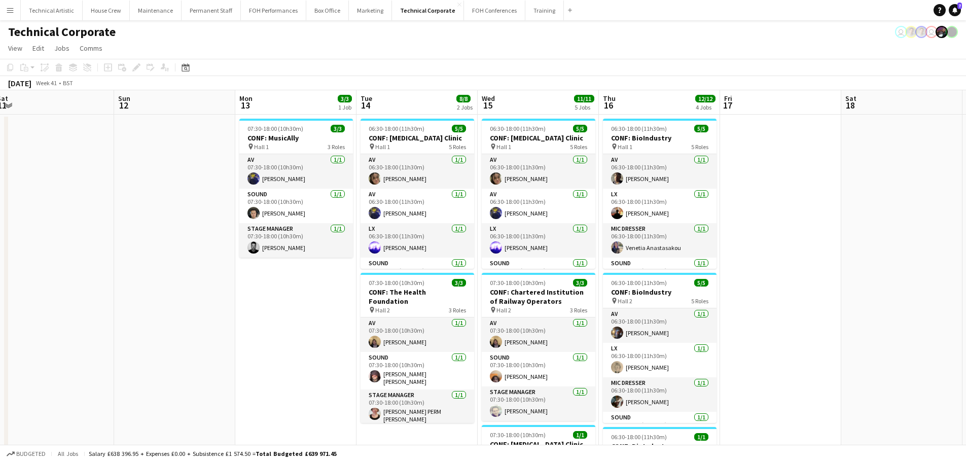
drag, startPoint x: 186, startPoint y: 119, endPoint x: 2, endPoint y: 95, distance: 185.1
click at [2, 95] on app-calendar-viewport "Wed 8 11/11 4 Jobs Thu 9 17/17 4 Jobs Fri 10 1/1 1 Job Sat 11 Sun 12 Mon 13 3/3…" at bounding box center [483, 420] width 966 height 661
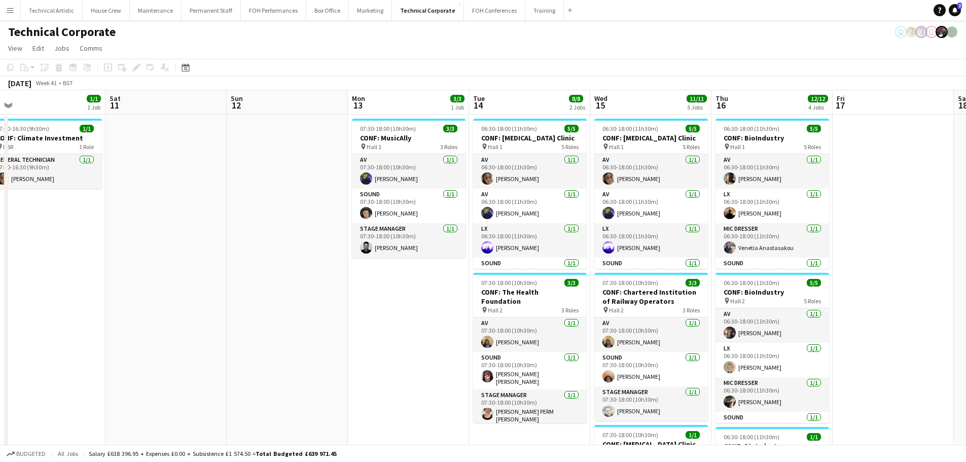
scroll to position [0, 313]
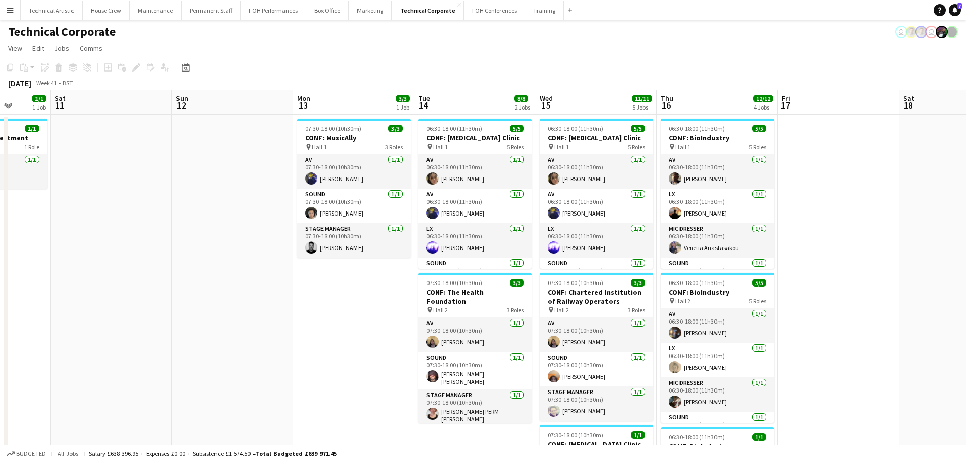
drag, startPoint x: 205, startPoint y: 202, endPoint x: 747, endPoint y: 140, distance: 545.8
click at [747, 140] on app-calendar-viewport "Wed 8 11/11 4 Jobs Thu 9 17/17 4 Jobs Fri 10 1/1 1 Job Sat 11 Sun 12 Mon 13 3/3…" at bounding box center [483, 420] width 966 height 661
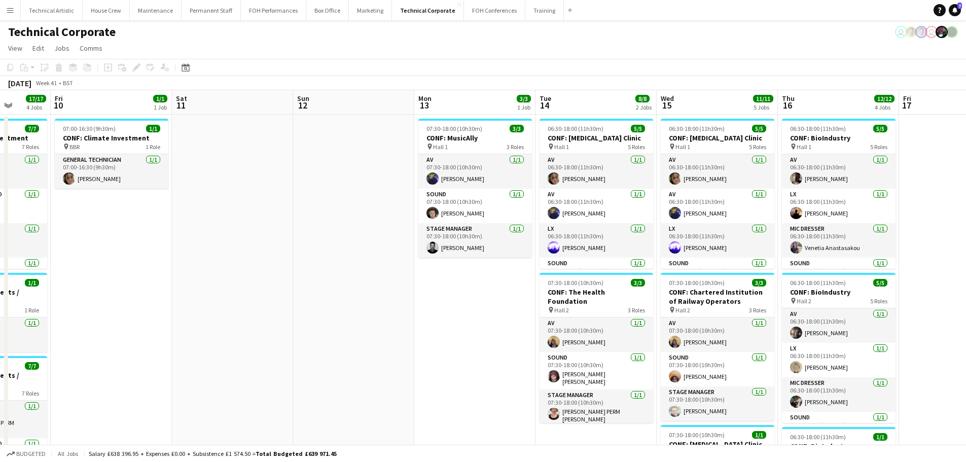
drag, startPoint x: 687, startPoint y: 238, endPoint x: 29, endPoint y: 230, distance: 657.9
click at [29, 230] on app-calendar-viewport "Tue 7 12/12 6 Jobs Wed 8 11/11 4 Jobs Thu 9 17/17 4 Jobs Fri 10 1/1 1 Job Sat 1…" at bounding box center [483, 420] width 966 height 661
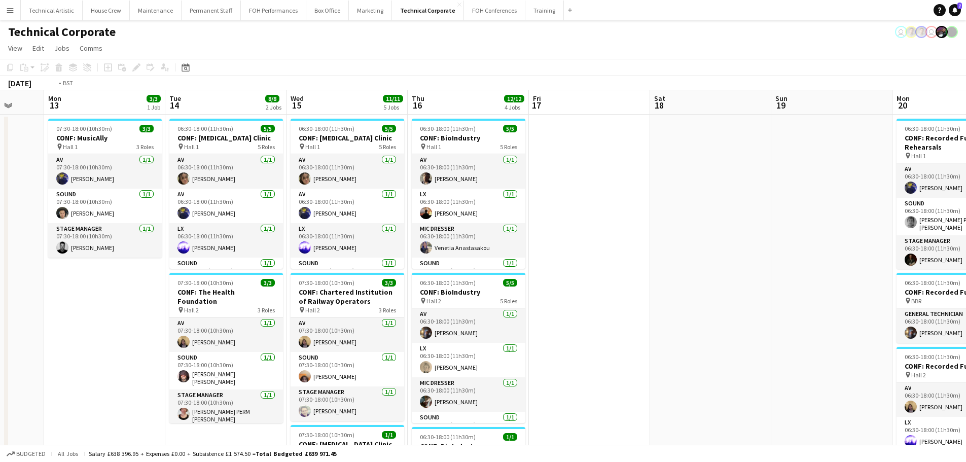
drag, startPoint x: 32, startPoint y: 200, endPoint x: 160, endPoint y: 202, distance: 127.8
click at [25, 201] on app-calendar-viewport "Fri 10 1/1 1 Job Sat 11 Sun 12 Mon 13 3/3 1 Job Tue 14 8/8 2 Jobs Wed 15 11/11 …" at bounding box center [483, 420] width 966 height 661
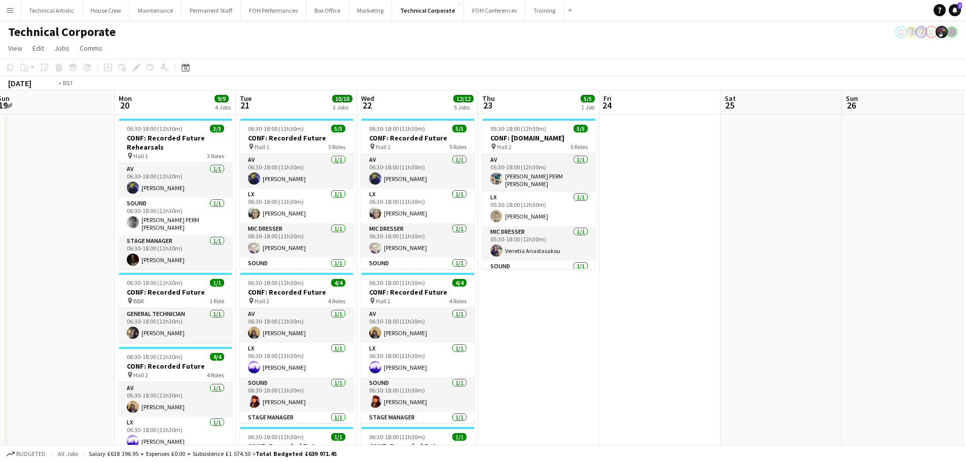
drag, startPoint x: 549, startPoint y: 202, endPoint x: 6, endPoint y: 193, distance: 543.9
click at [3, 193] on app-calendar-viewport "Thu 16 12/12 4 Jobs Fri 17 Sat 18 Sun 19 Mon 20 9/9 4 Jobs Tue 21 10/10 3 Jobs …" at bounding box center [483, 420] width 966 height 661
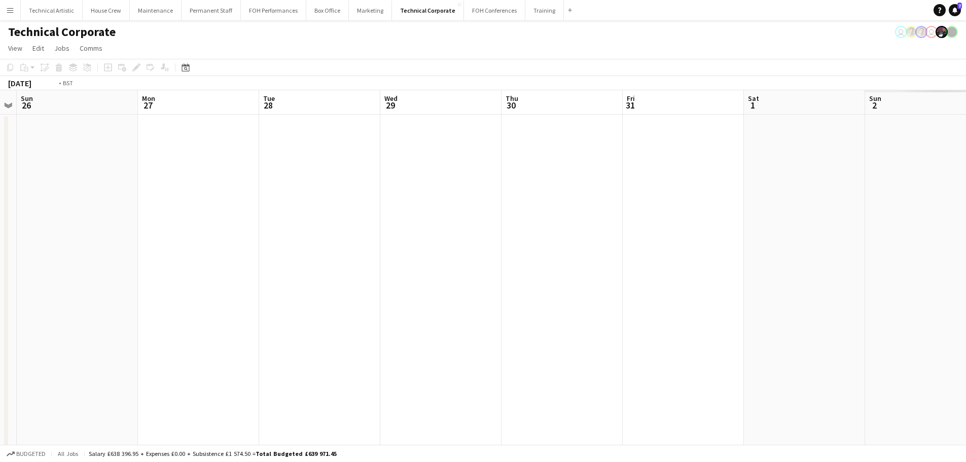
drag, startPoint x: 419, startPoint y: 153, endPoint x: 17, endPoint y: 122, distance: 403.1
click at [17, 122] on app-calendar-viewport "Thu 23 5/5 1 Job Fri 24 Sat 25 Sun 26 Mon 27 Tue 28 Wed 29 Thu 30 Fri 31 Sat 1 …" at bounding box center [483, 420] width 966 height 661
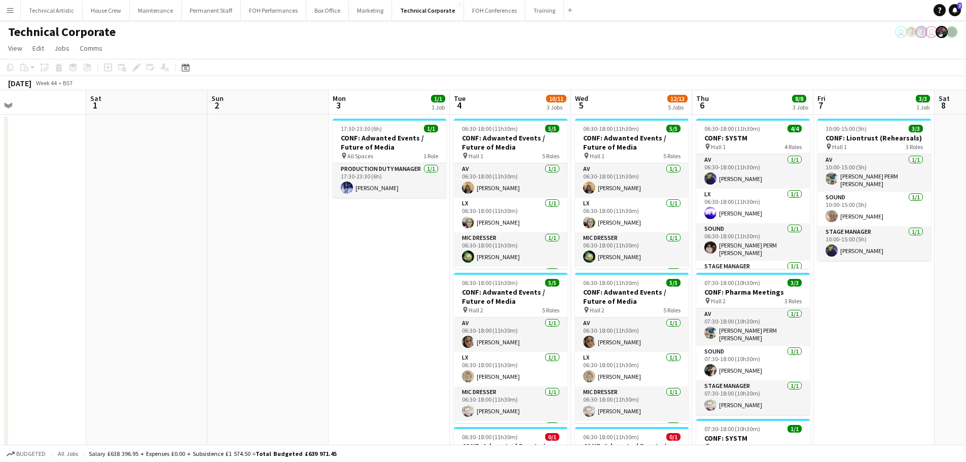
drag, startPoint x: 417, startPoint y: 178, endPoint x: 21, endPoint y: 153, distance: 397.2
click at [9, 153] on app-calendar-viewport "Tue 28 Wed 29 Thu 30 Fri 31 Sat 1 Sun 2 Mon 3 1/1 1 Job Tue 4 10/11 3 Jobs Wed …" at bounding box center [483, 420] width 966 height 661
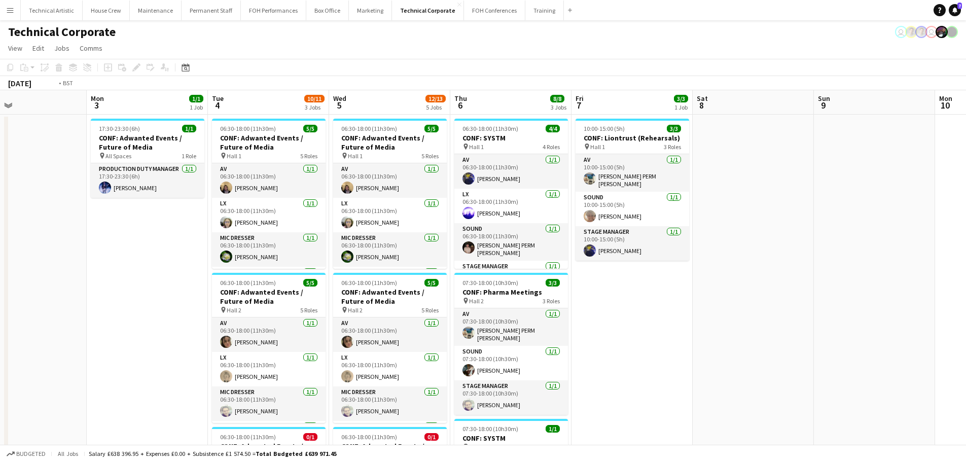
scroll to position [0, 380]
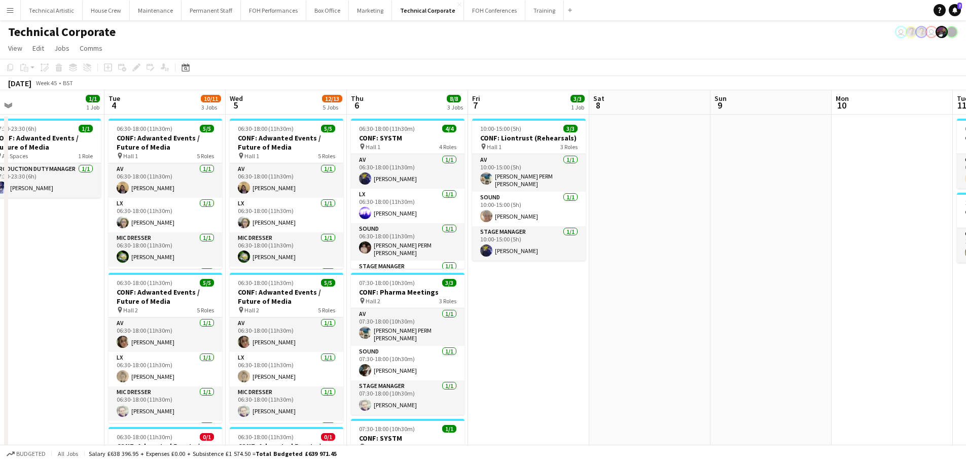
drag, startPoint x: 755, startPoint y: 221, endPoint x: 652, endPoint y: 221, distance: 103.4
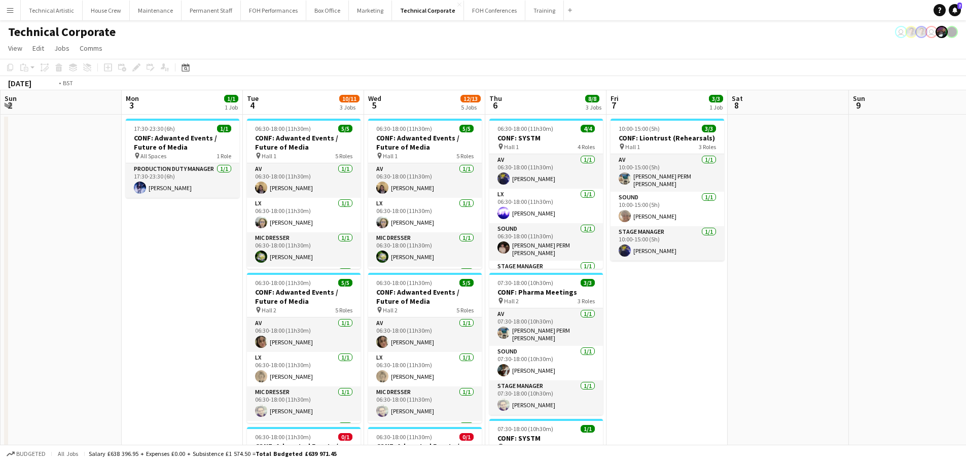
drag, startPoint x: 185, startPoint y: 315, endPoint x: 929, endPoint y: 192, distance: 754.3
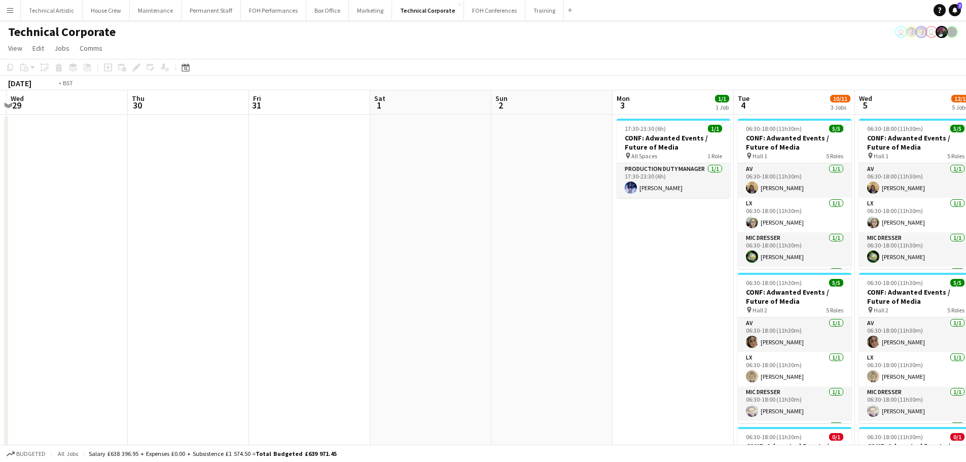
drag, startPoint x: 394, startPoint y: 210, endPoint x: 868, endPoint y: 104, distance: 486.2
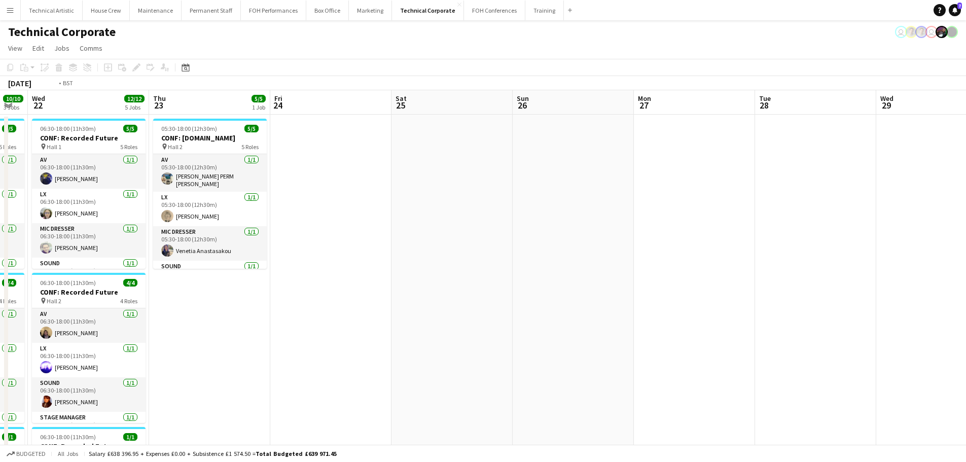
drag, startPoint x: 216, startPoint y: 208, endPoint x: 896, endPoint y: 112, distance: 687.0
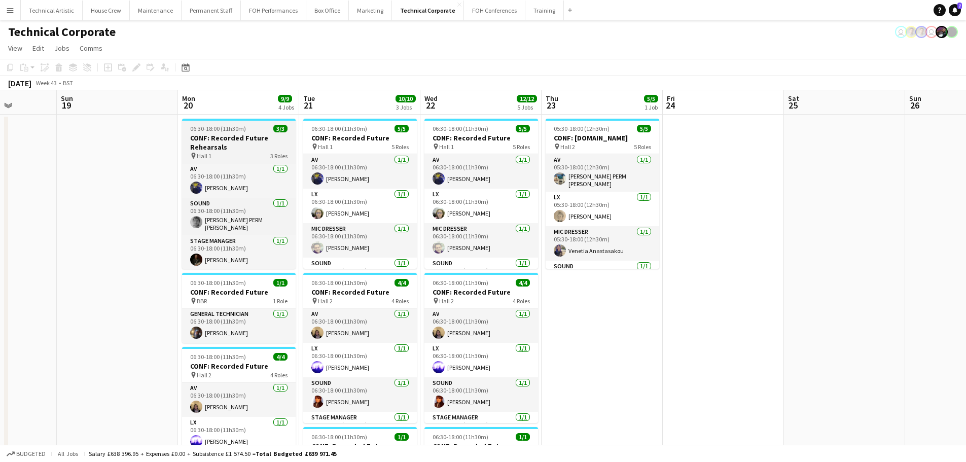
drag, startPoint x: 743, startPoint y: 151, endPoint x: 754, endPoint y: 138, distance: 17.3
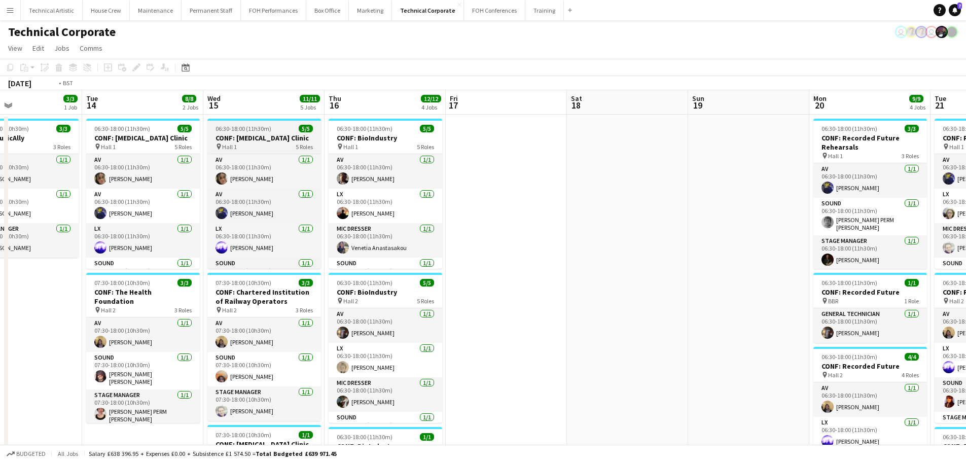
drag, startPoint x: 313, startPoint y: 191, endPoint x: 686, endPoint y: 119, distance: 380.0
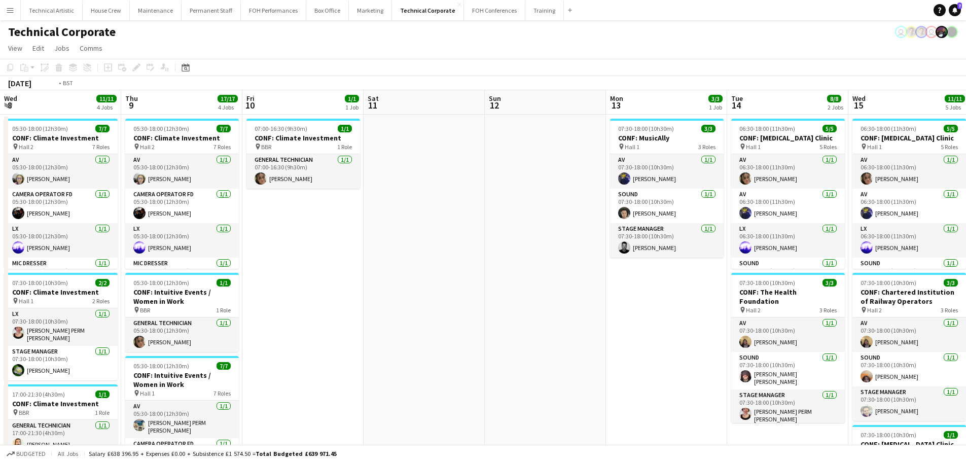
drag, startPoint x: 411, startPoint y: 160, endPoint x: 830, endPoint y: 101, distance: 423.8
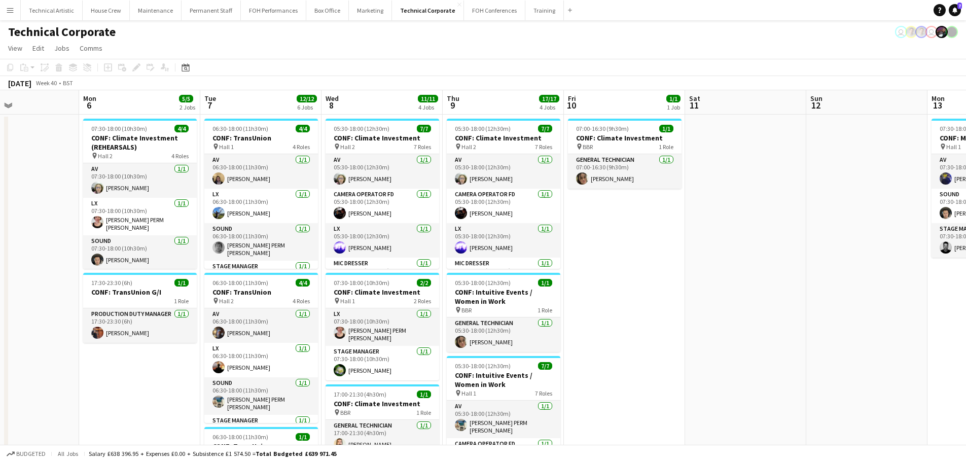
scroll to position [0, 282]
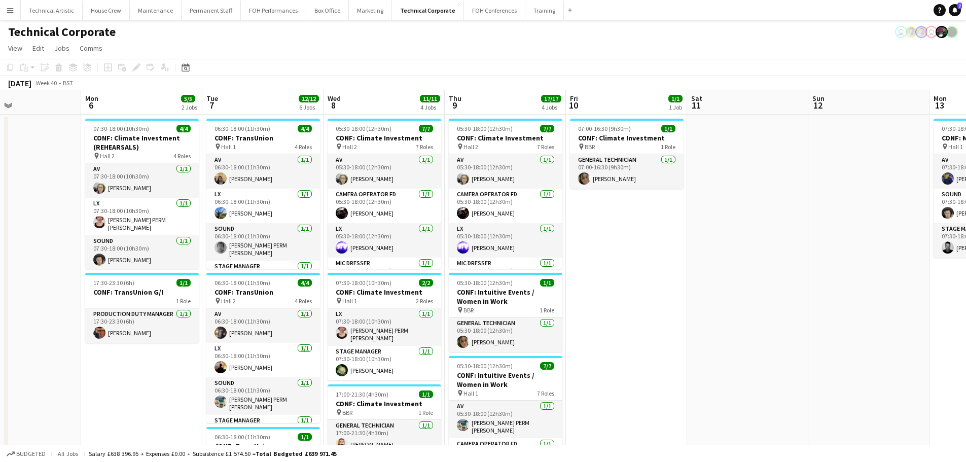
drag, startPoint x: 331, startPoint y: 190, endPoint x: 419, endPoint y: 188, distance: 88.2
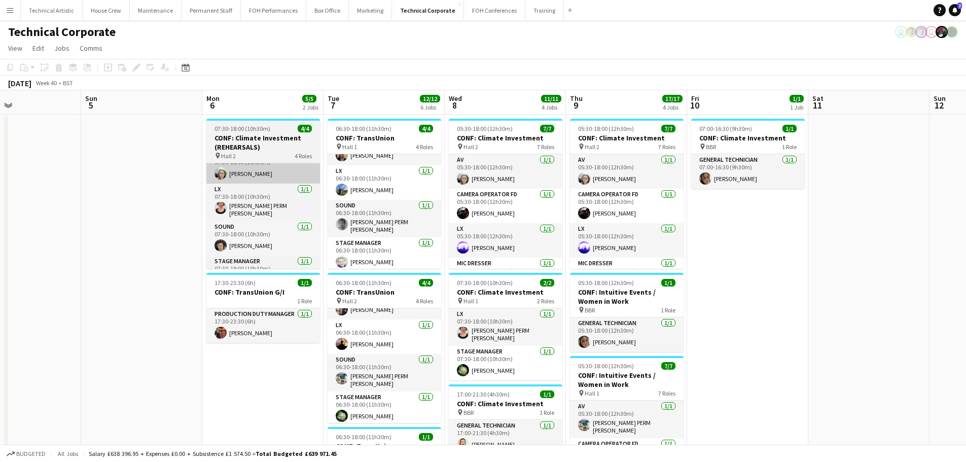
scroll to position [0, 0]
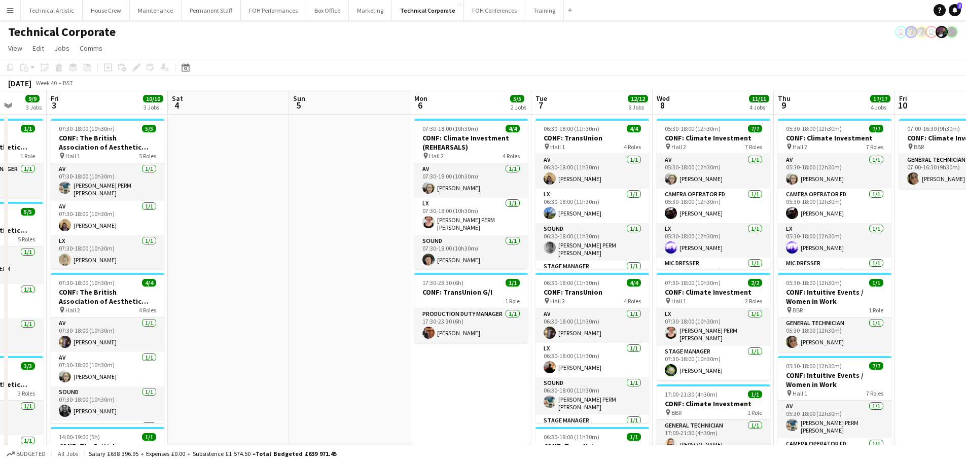
drag, startPoint x: 834, startPoint y: 225, endPoint x: 0, endPoint y: 226, distance: 833.8
click at [0, 226] on app-calendar-viewport "Tue 30 9/9 3 Jobs Wed 1 9/9 4 Jobs Thu 2 9/9 3 Jobs Fri 3 10/10 3 Jobs Sat 4 Su…" at bounding box center [483, 420] width 966 height 661
